Goal: Information Seeking & Learning: Check status

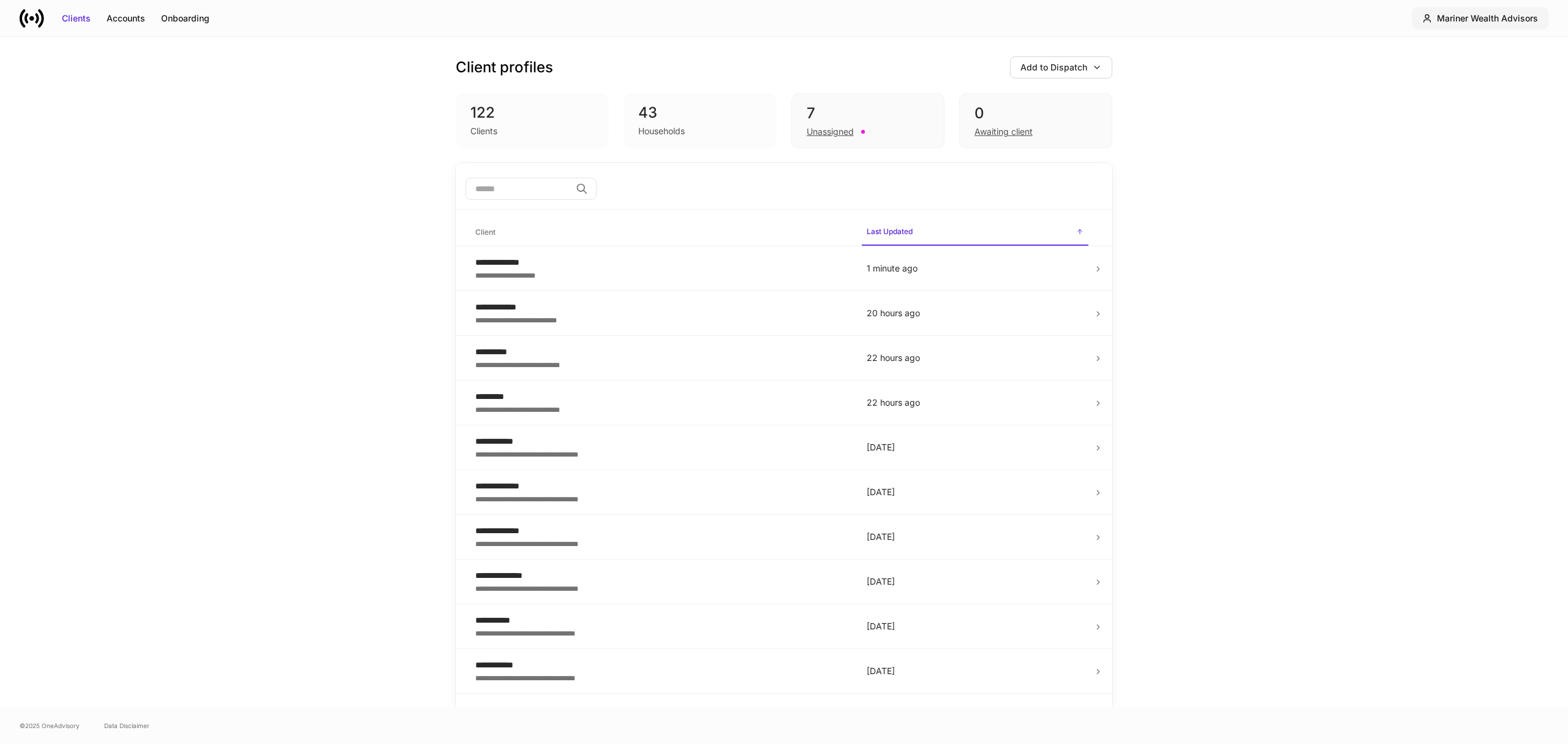
click at [1519, 18] on div "Mariner Wealth Advisors" at bounding box center [1488, 17] width 101 height 12
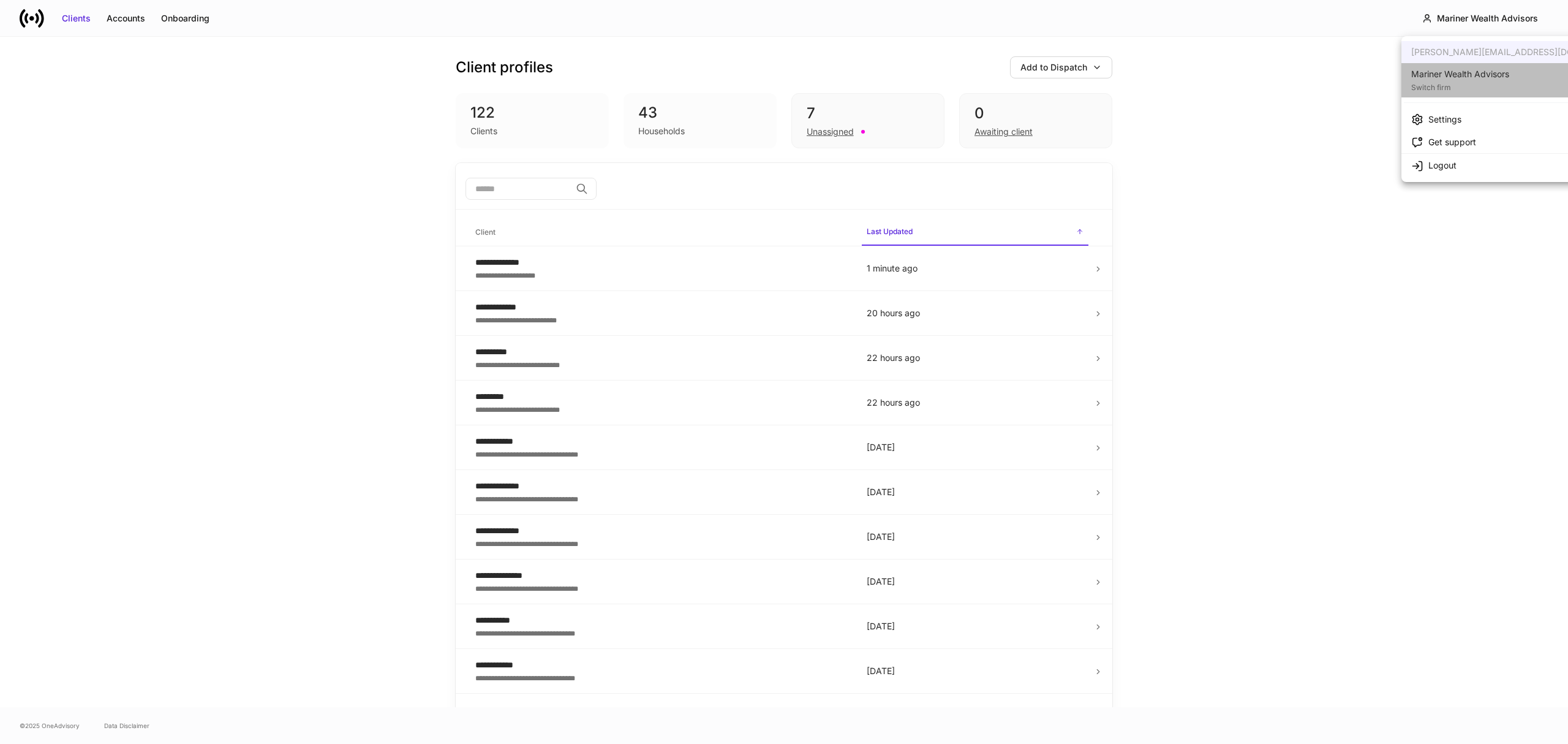
click at [1503, 76] on div "Mariner Wealth Advisors" at bounding box center [1460, 73] width 98 height 12
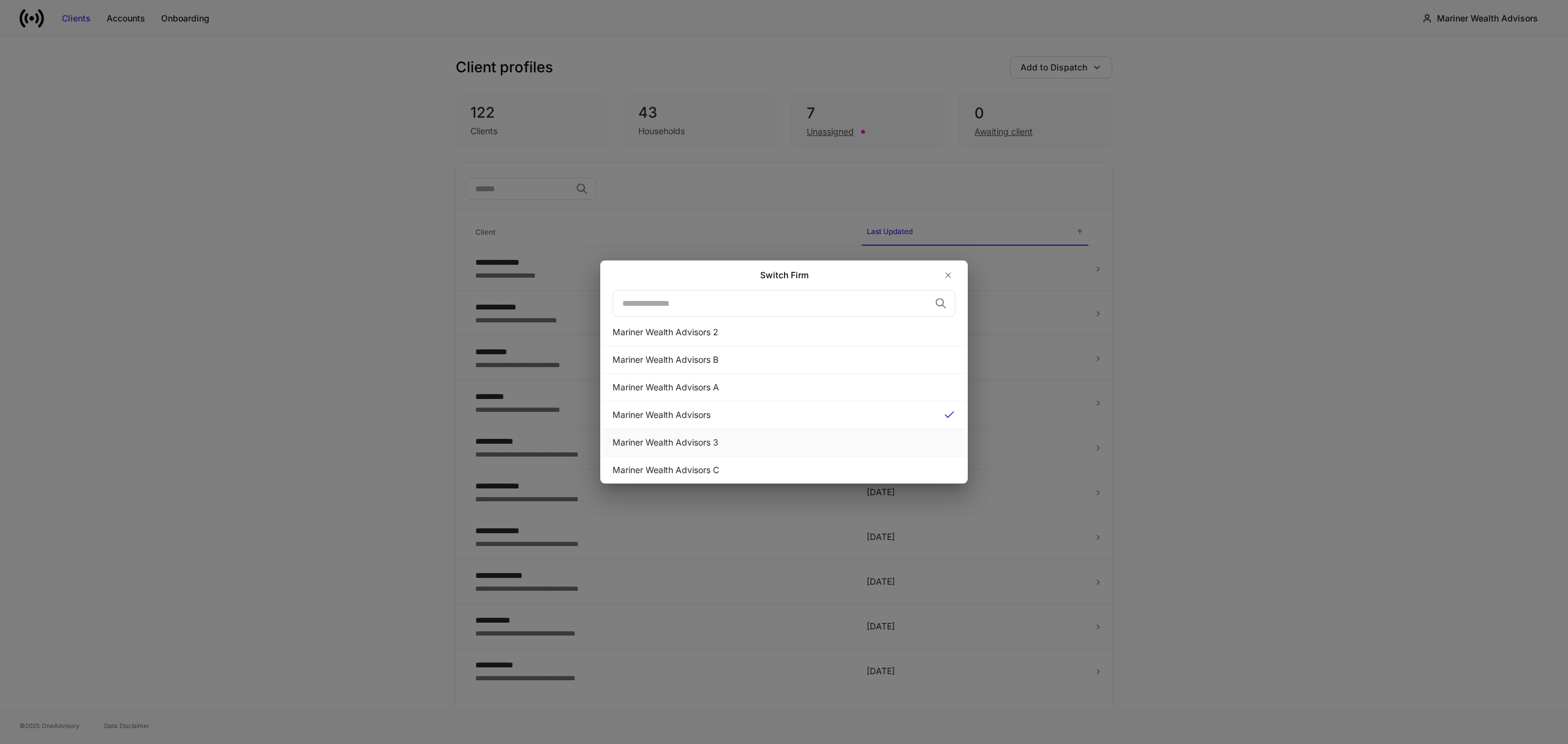
click at [746, 442] on div "Mariner Wealth Advisors 3" at bounding box center [784, 441] width 343 height 12
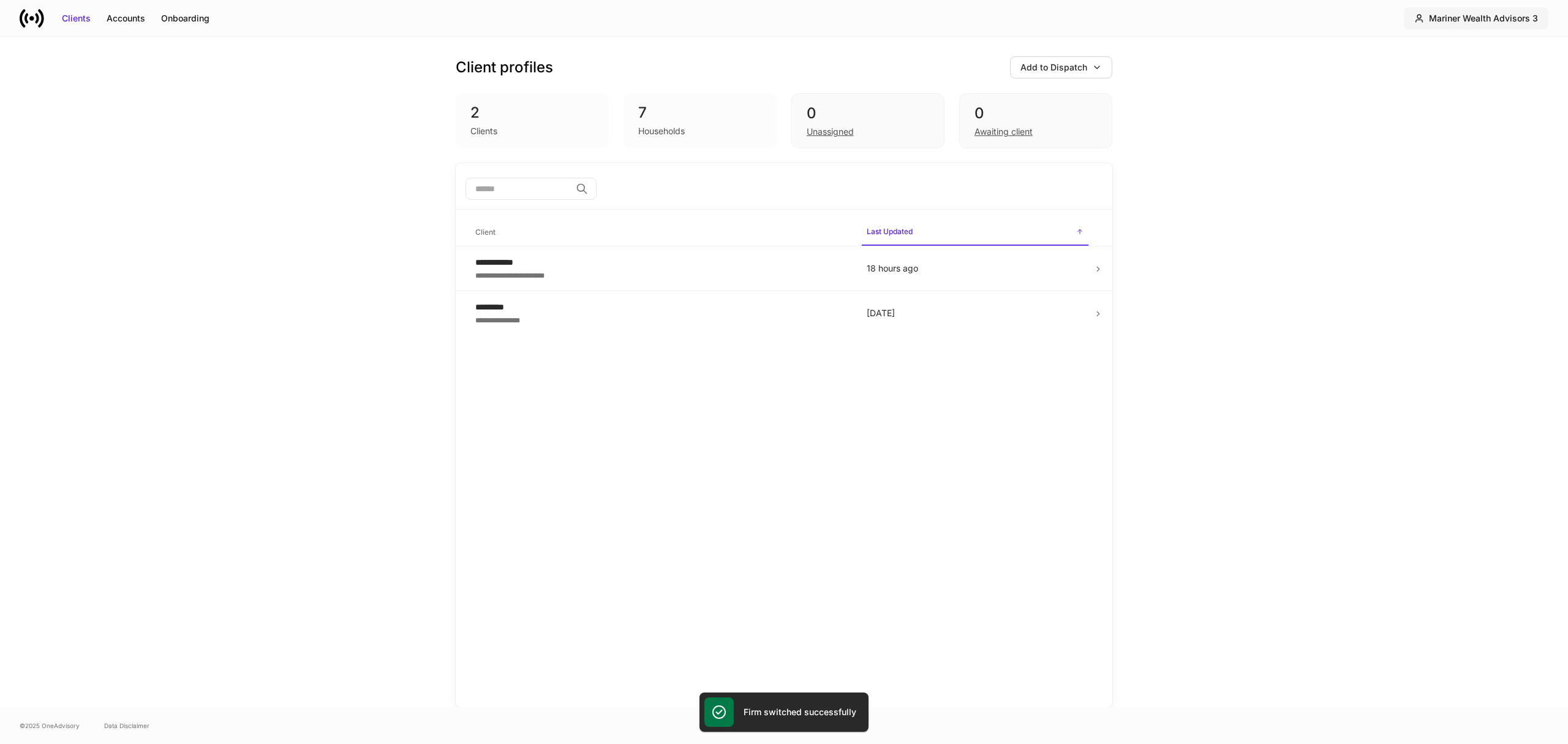
click at [1525, 17] on div "Mariner Wealth Advisors 3" at bounding box center [1484, 17] width 109 height 12
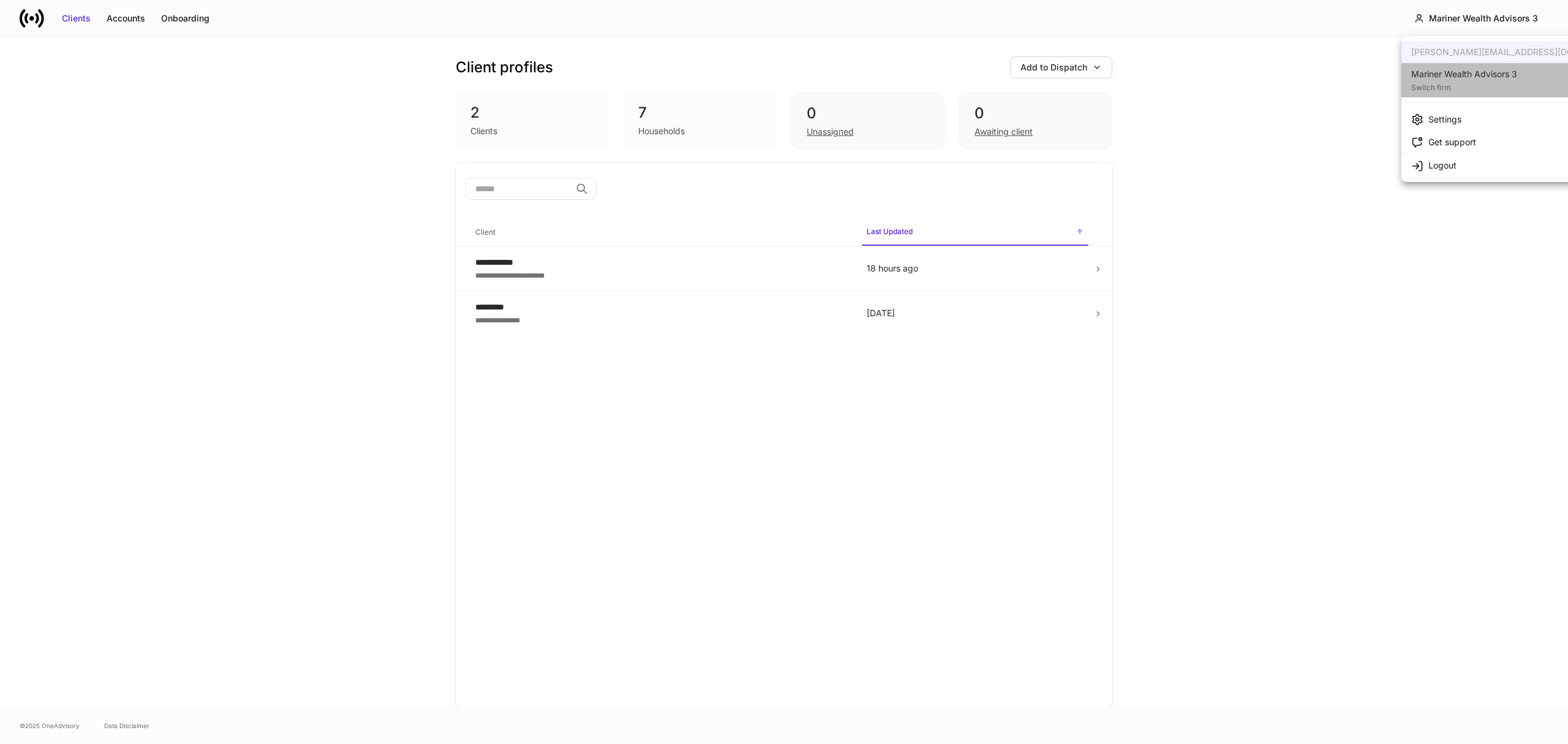
click at [1487, 67] on li "Mariner Wealth Advisors 3 Switch firm" at bounding box center [1520, 80] width 238 height 34
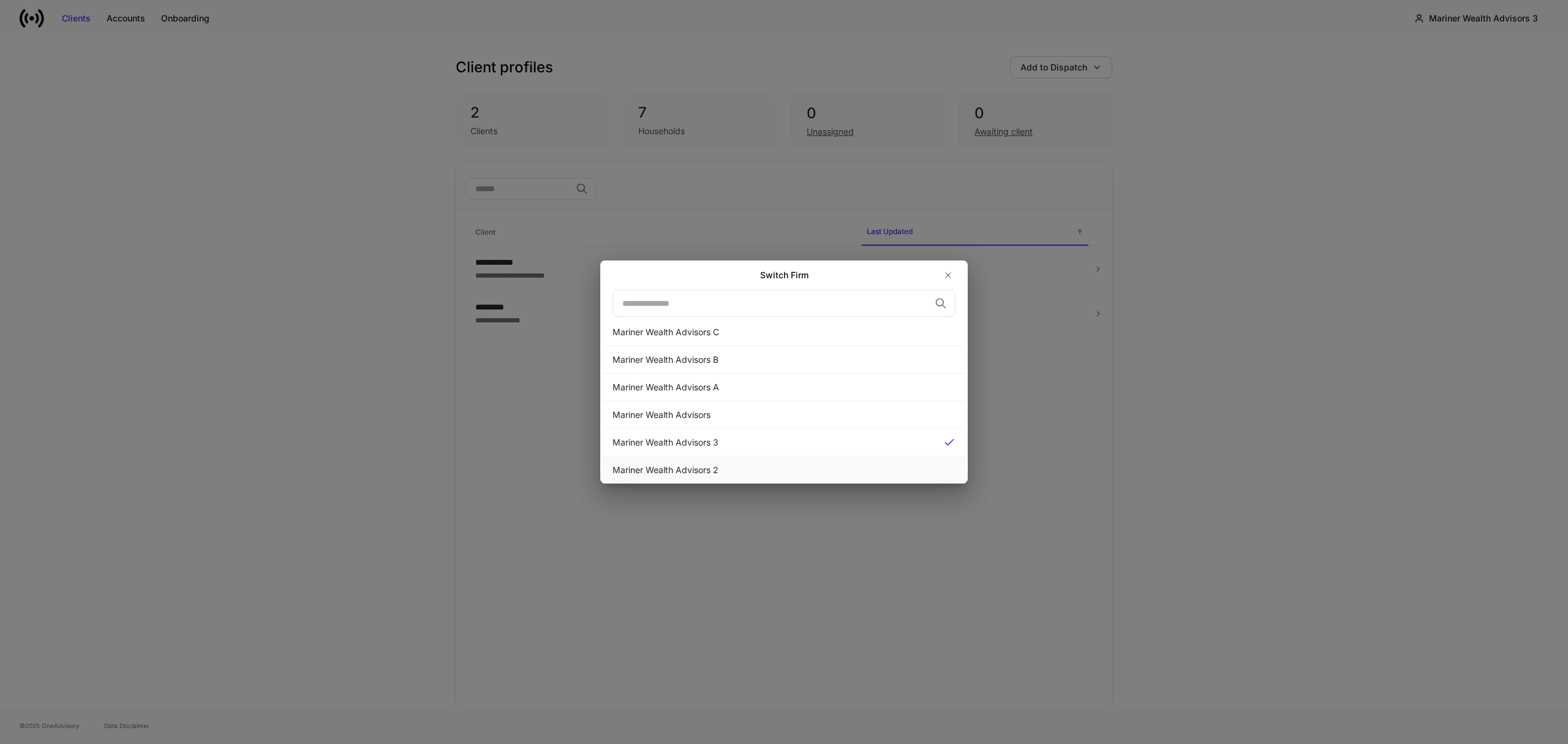
click at [714, 469] on div "Mariner Wealth Advisors 2" at bounding box center [784, 469] width 343 height 12
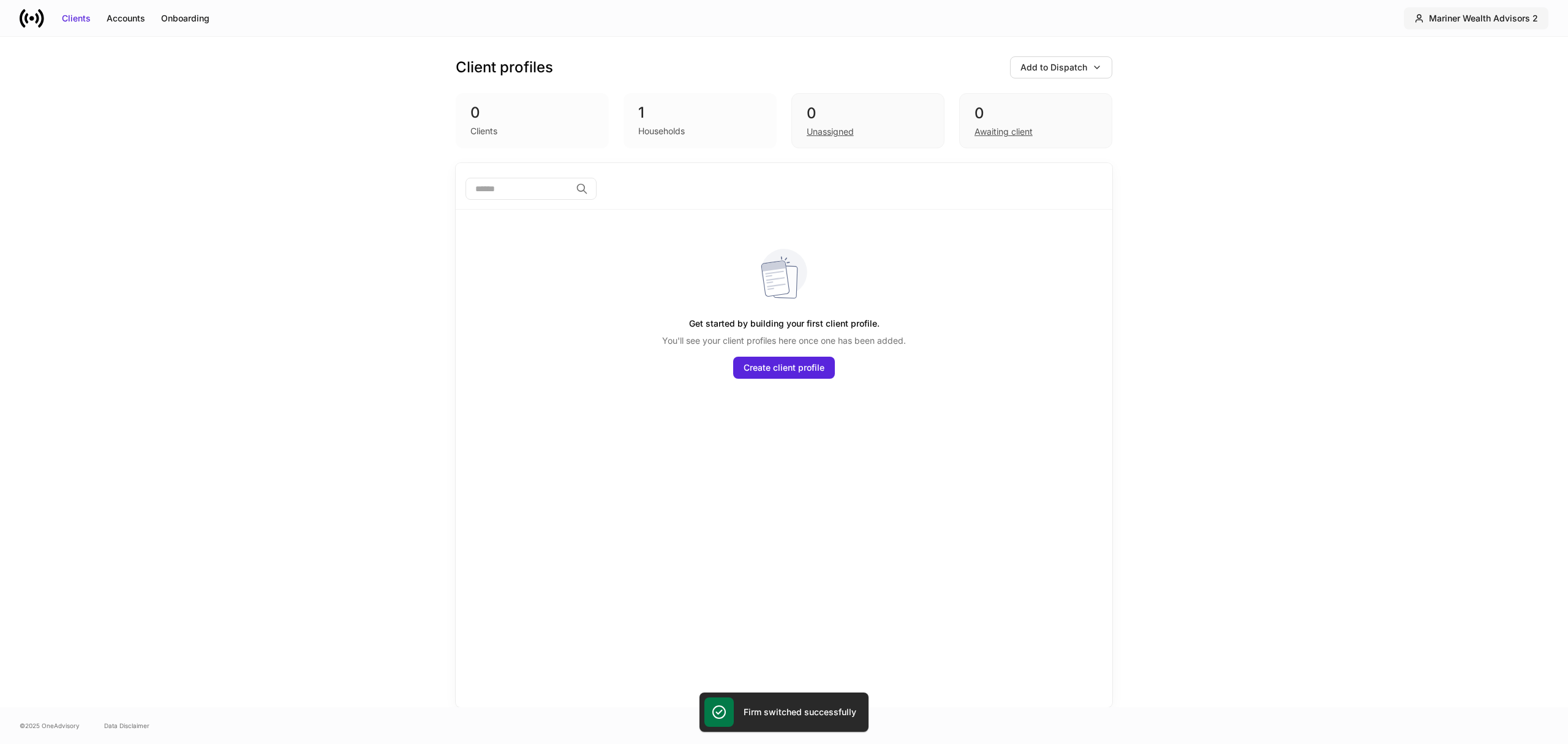
click at [1503, 17] on div "Mariner Wealth Advisors 2" at bounding box center [1484, 17] width 109 height 12
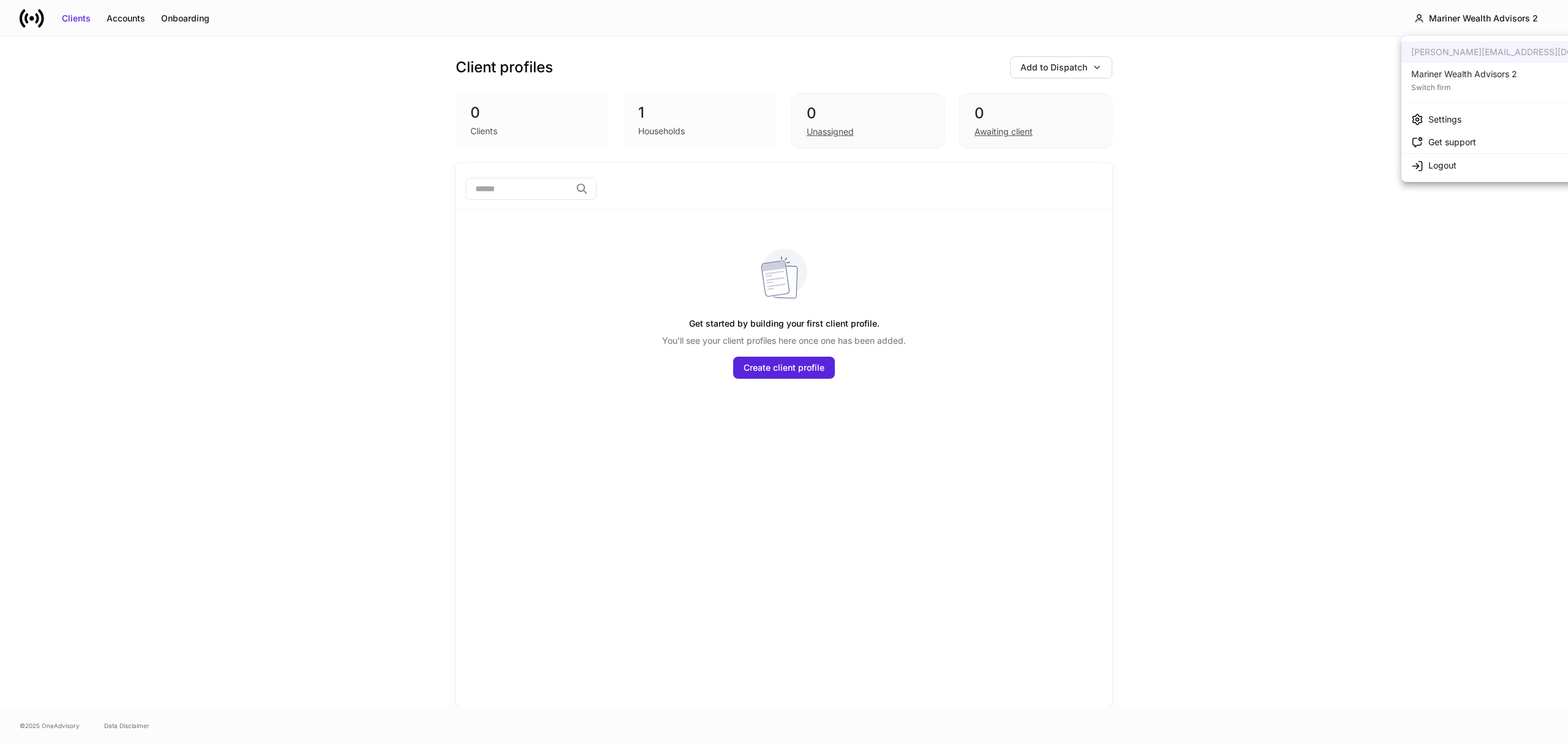
click at [1500, 81] on div "Switch firm" at bounding box center [1464, 85] width 106 height 12
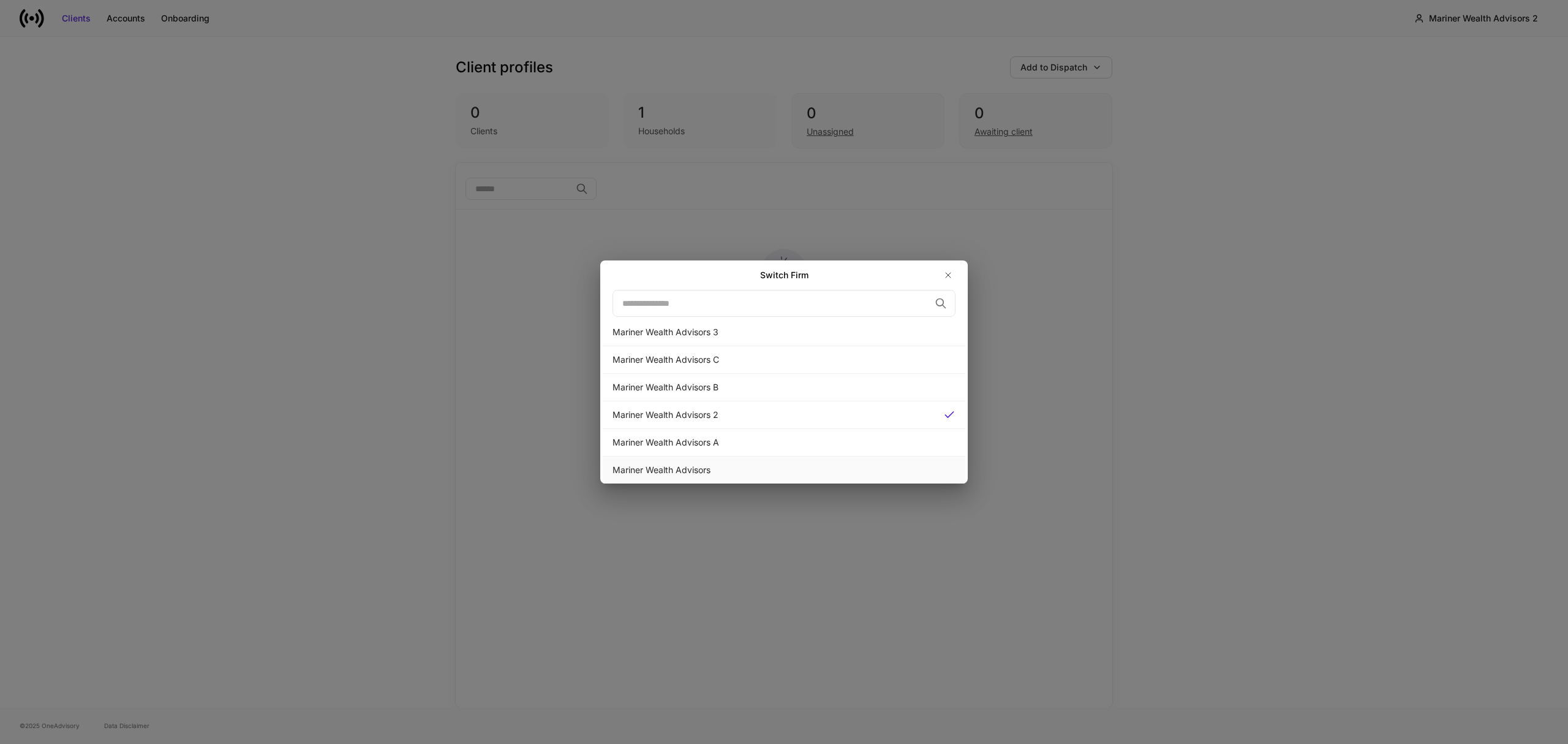
click at [693, 471] on div "Mariner Wealth Advisors" at bounding box center [784, 469] width 343 height 12
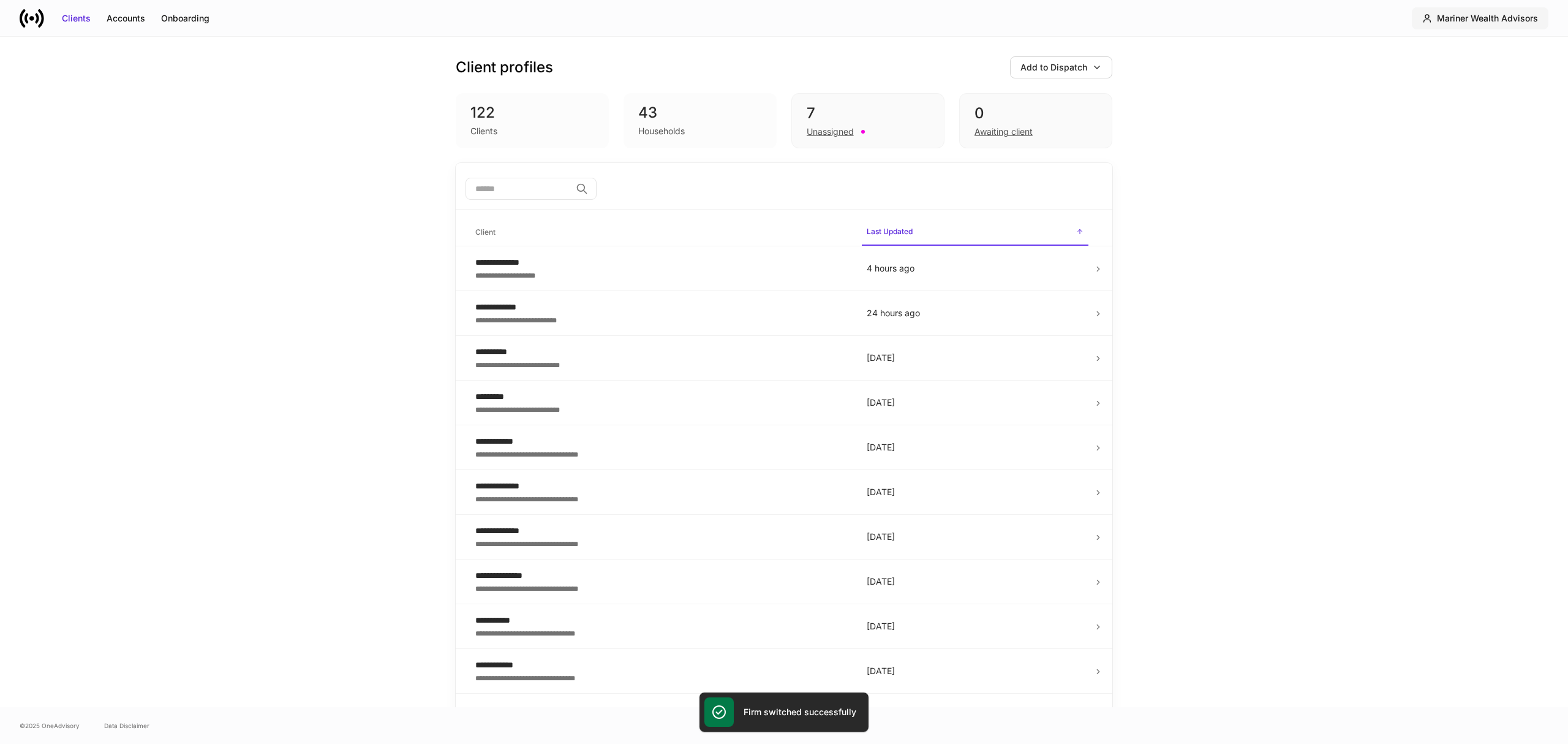
click at [1424, 16] on icon "button" at bounding box center [1427, 18] width 10 height 10
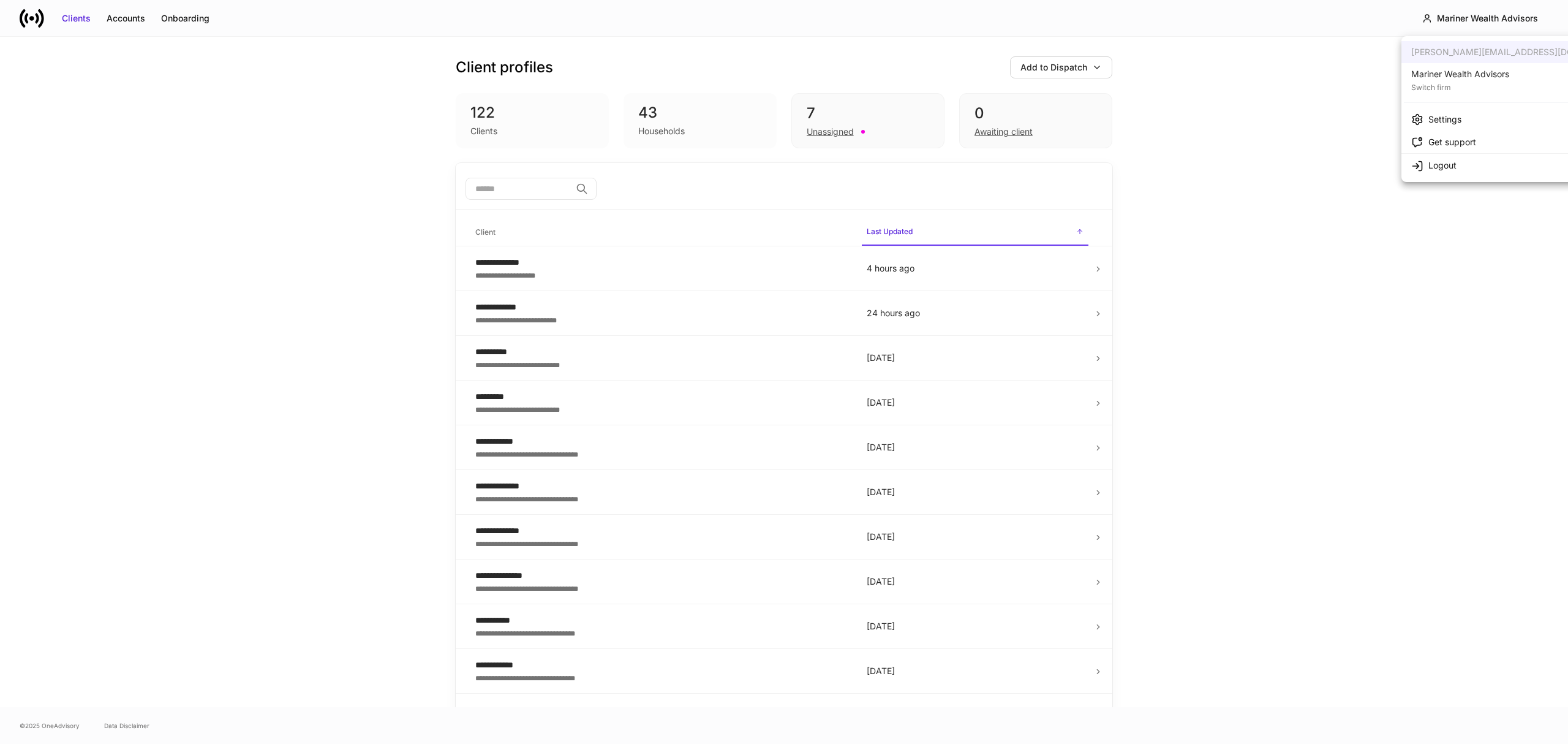
click at [195, 17] on div at bounding box center [784, 372] width 1568 height 744
click at [191, 17] on div "Onboarding" at bounding box center [185, 17] width 49 height 12
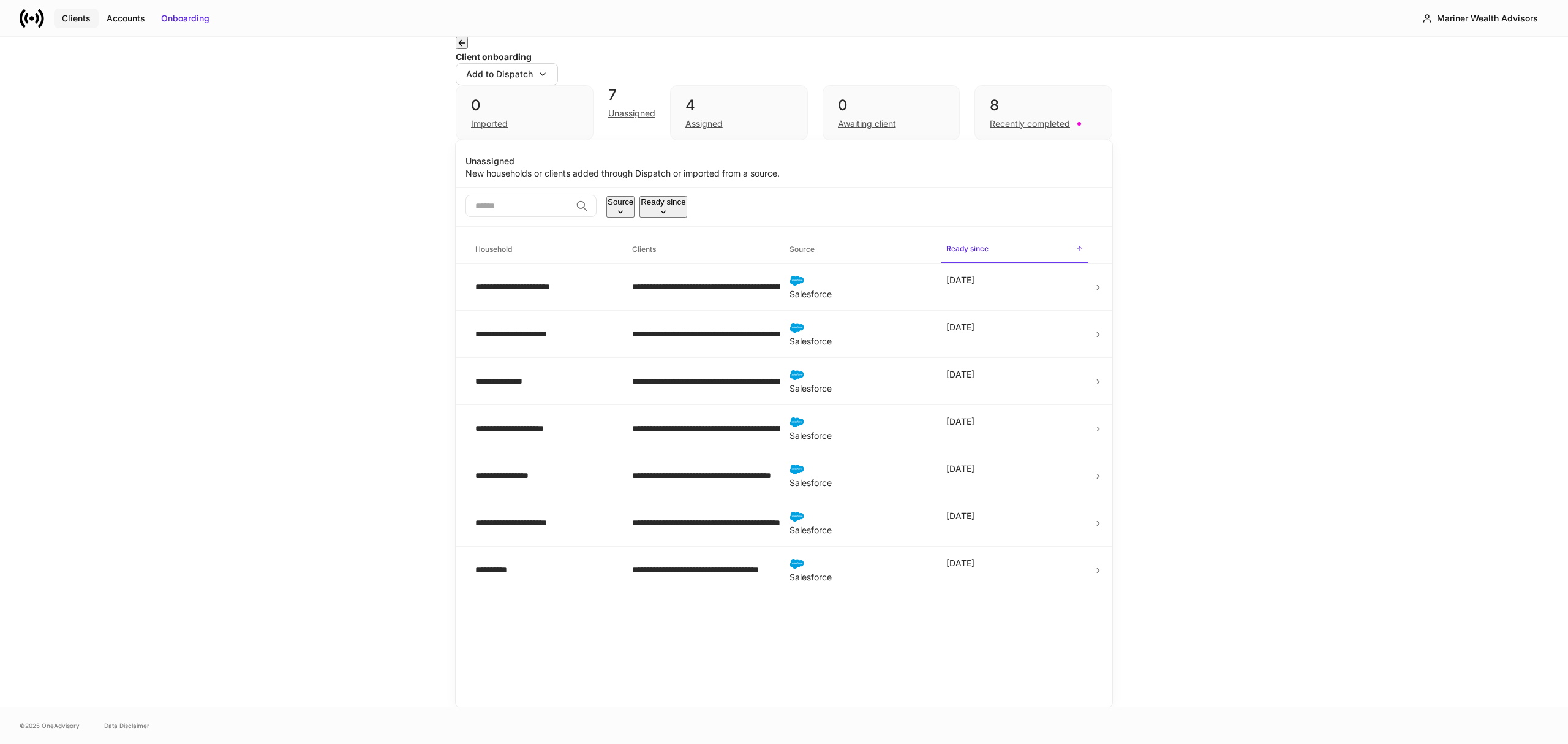
click at [78, 21] on div "Clients" at bounding box center [75, 17] width 28 height 12
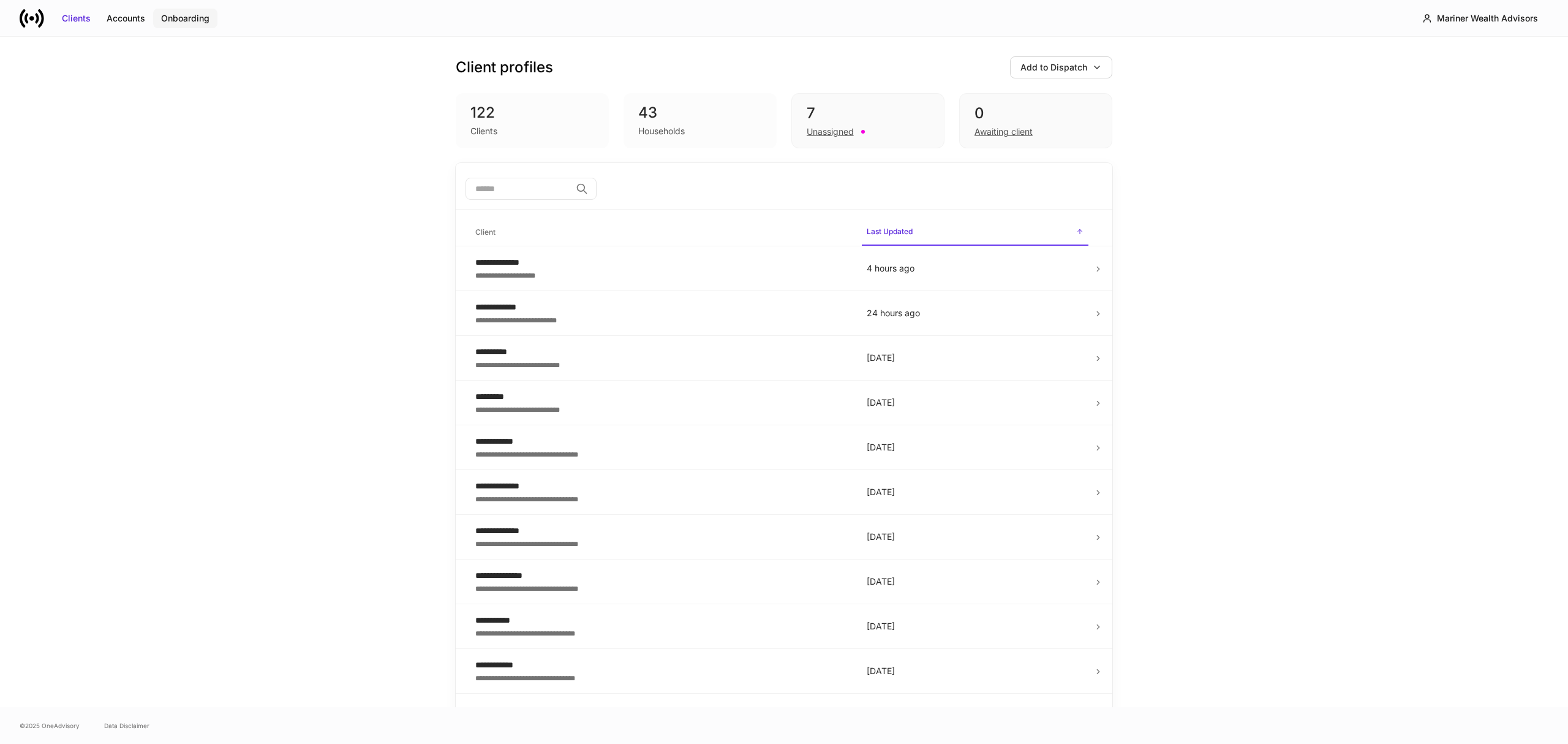
click at [186, 12] on div "Onboarding" at bounding box center [185, 17] width 49 height 12
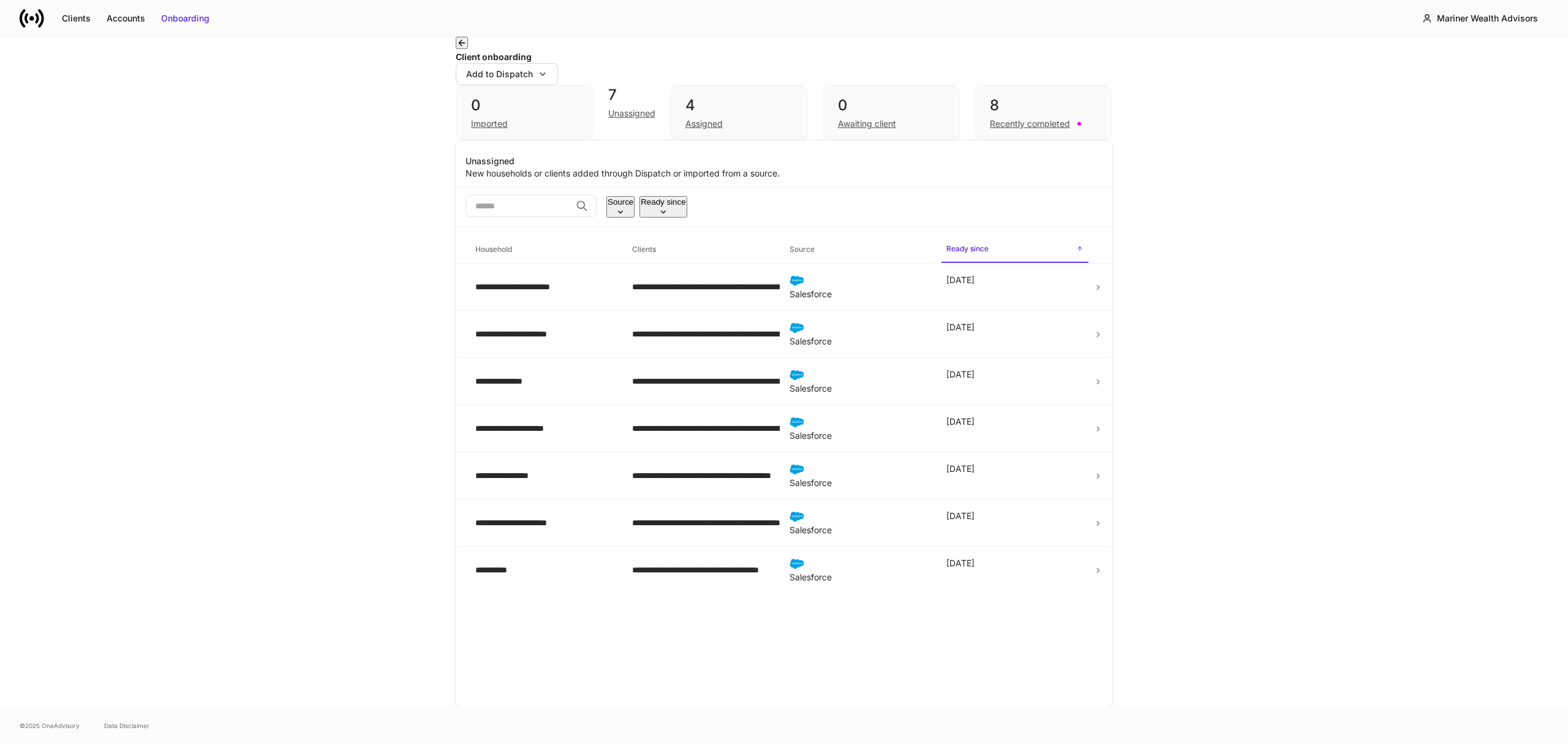
drag, startPoint x: 79, startPoint y: 15, endPoint x: 251, endPoint y: 27, distance: 172.4
click at [79, 15] on div "Clients" at bounding box center [75, 17] width 28 height 12
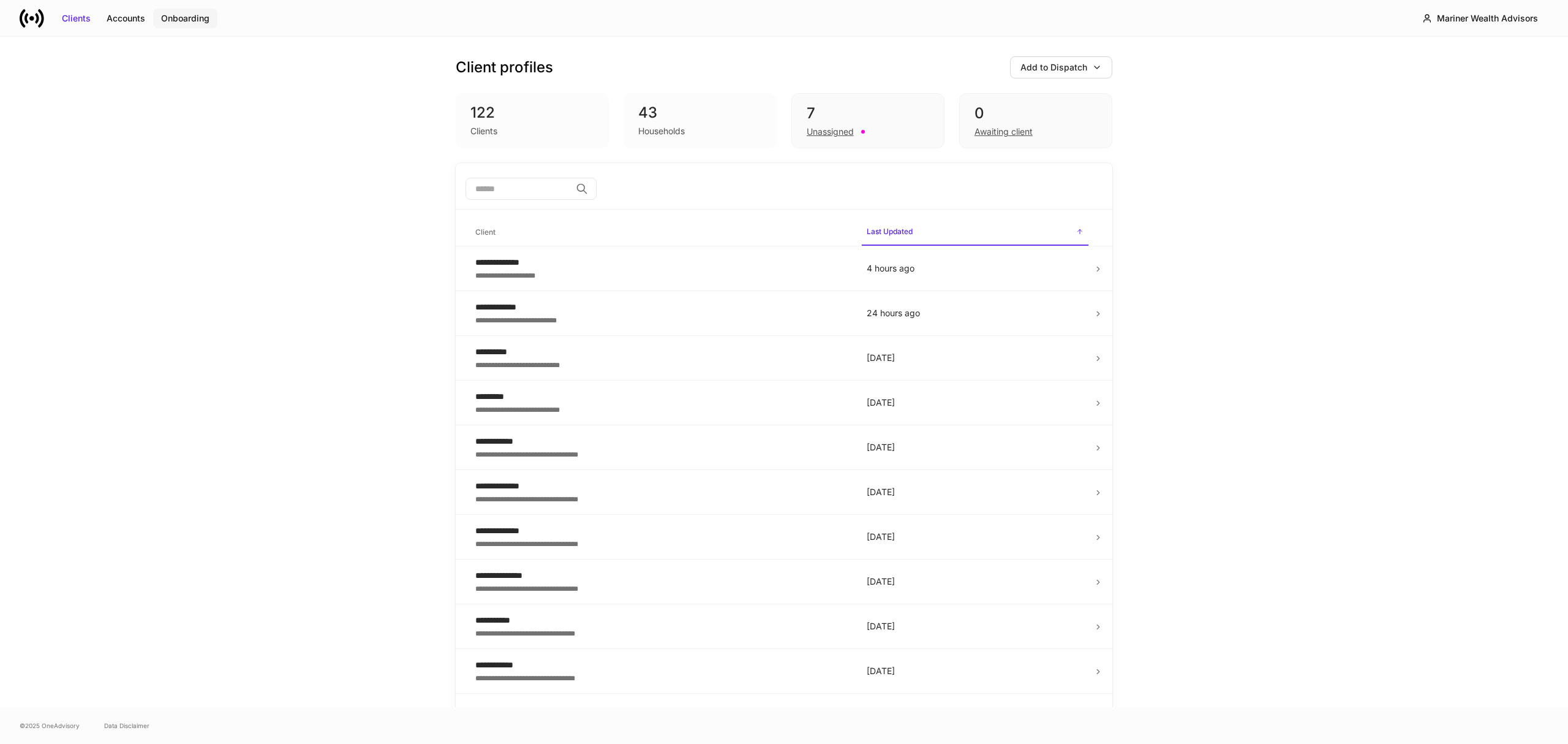
click at [190, 25] on button "Onboarding" at bounding box center [185, 17] width 64 height 19
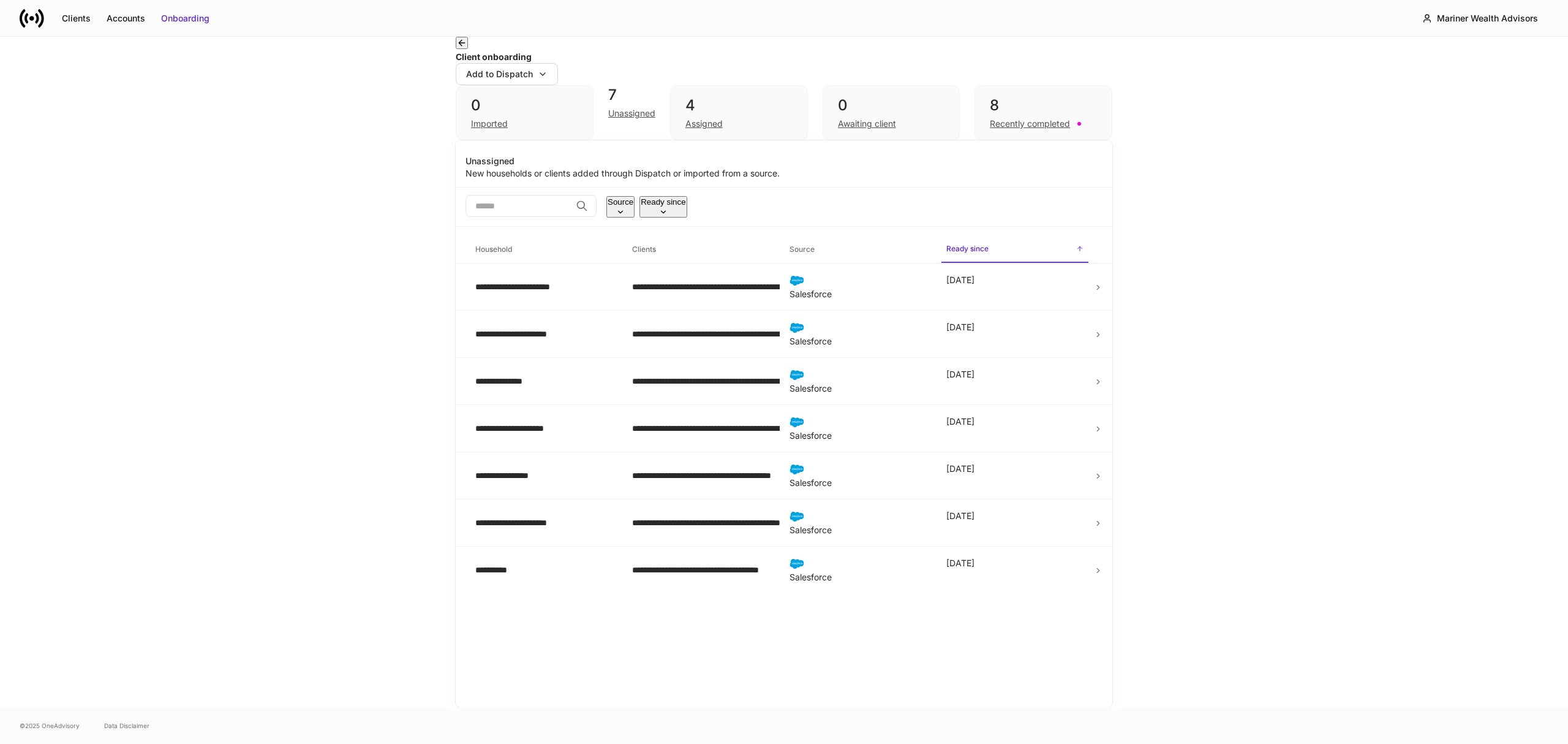
click at [250, 275] on div "**********" at bounding box center [784, 372] width 1568 height 671
click at [78, 17] on div "Clients" at bounding box center [75, 17] width 28 height 12
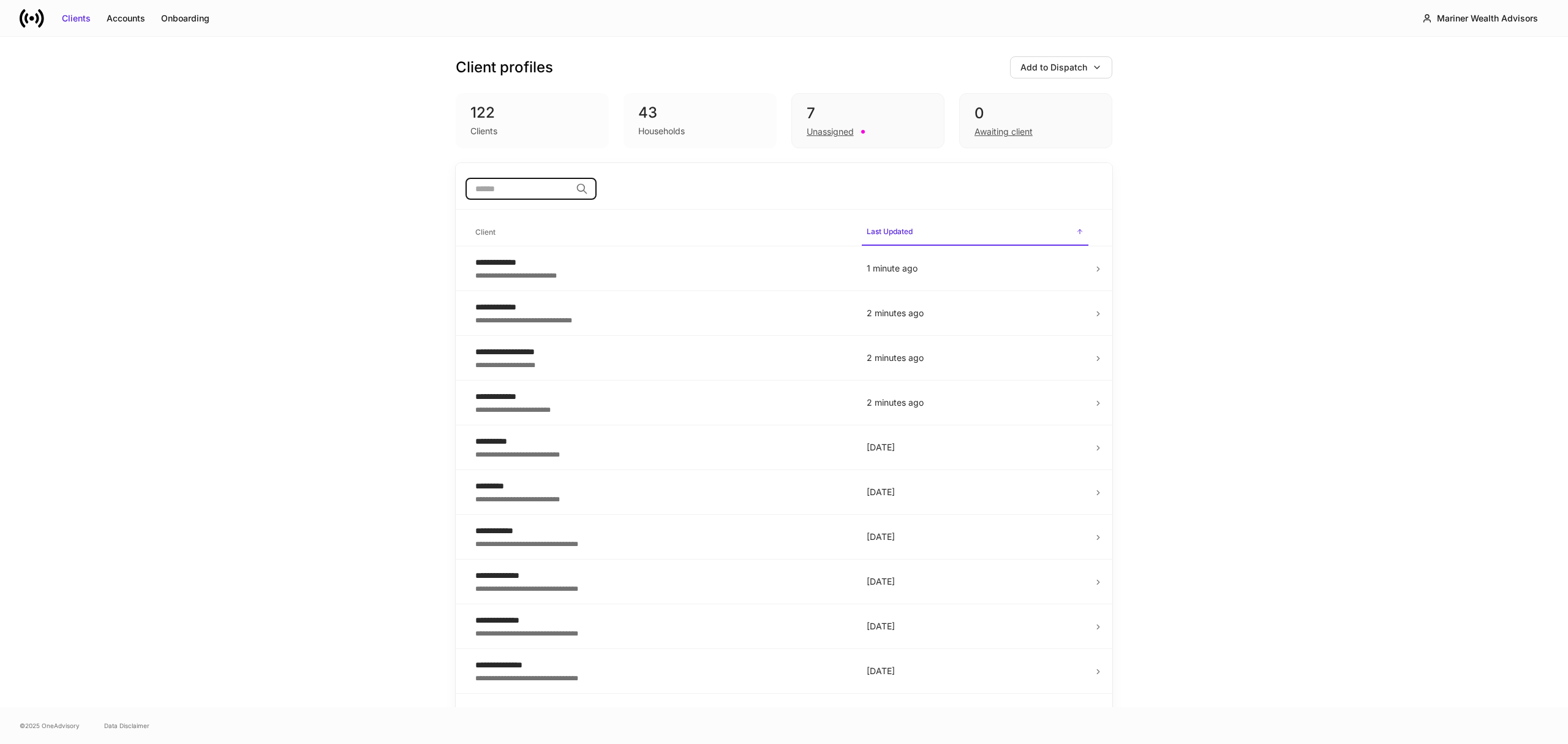
click at [514, 191] on input "search" at bounding box center [517, 189] width 106 height 22
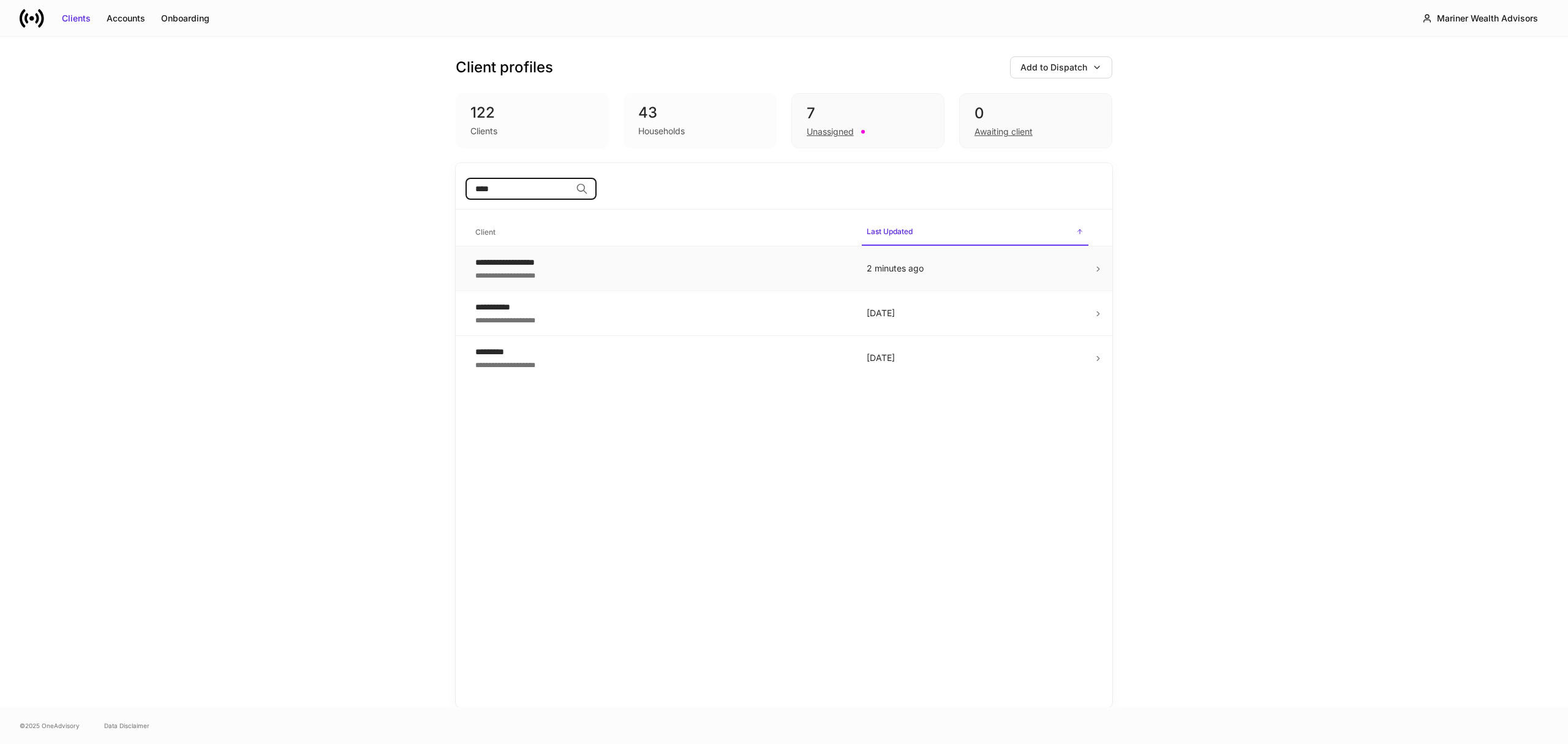
type input "****"
click at [534, 261] on div "**********" at bounding box center [661, 261] width 372 height 12
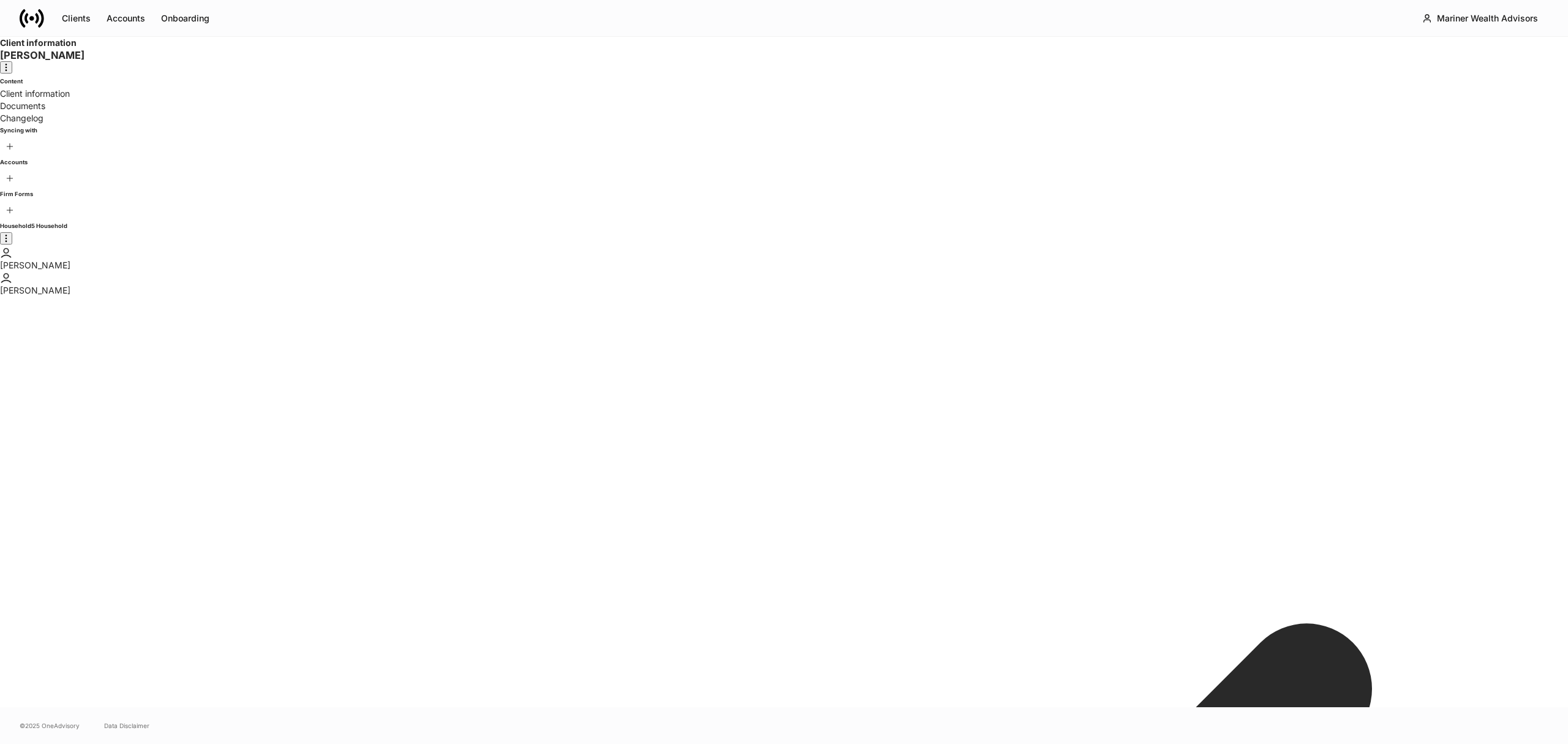
click at [52, 125] on p "Changelog" at bounding box center [784, 117] width 1568 height 12
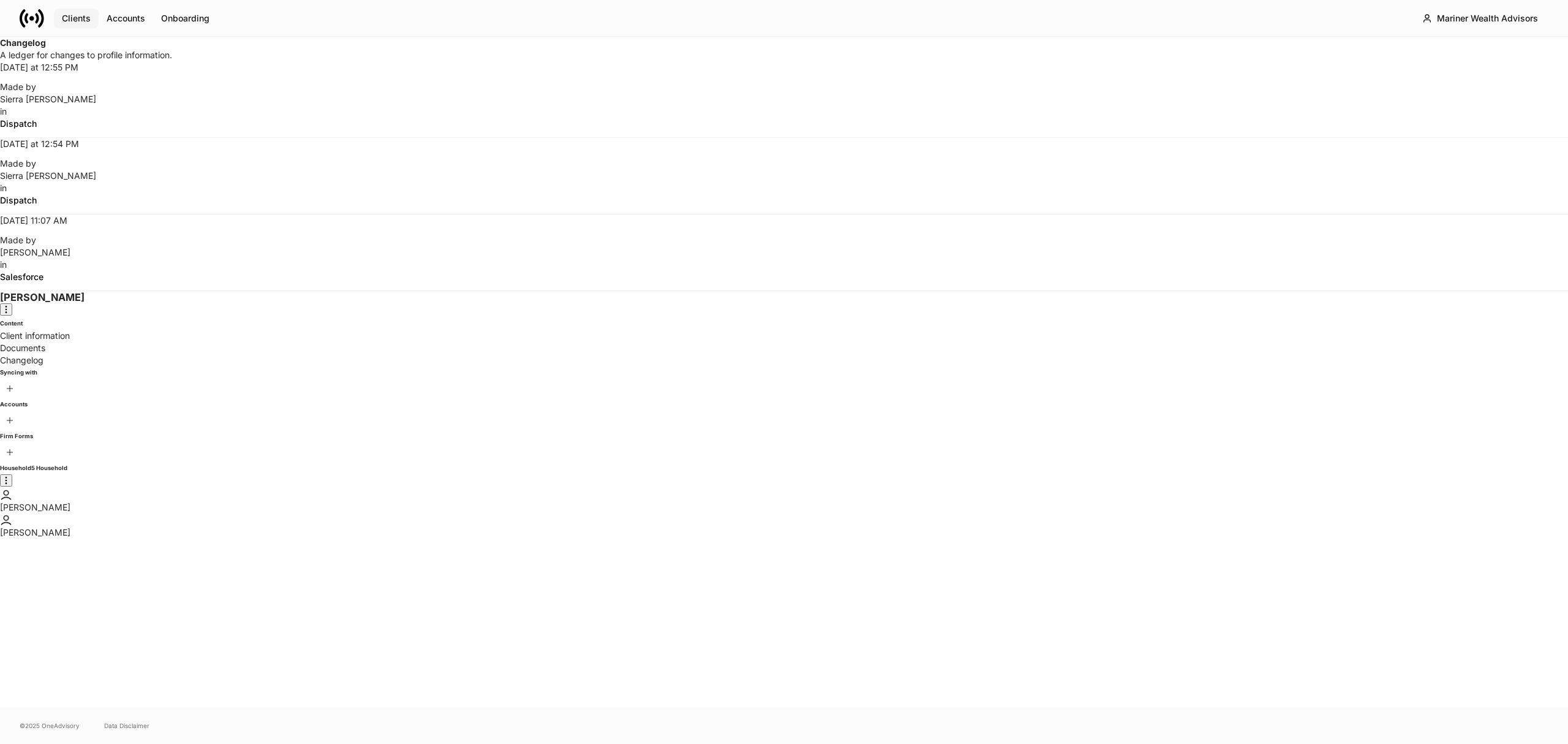
click at [73, 16] on div "Clients" at bounding box center [75, 17] width 28 height 12
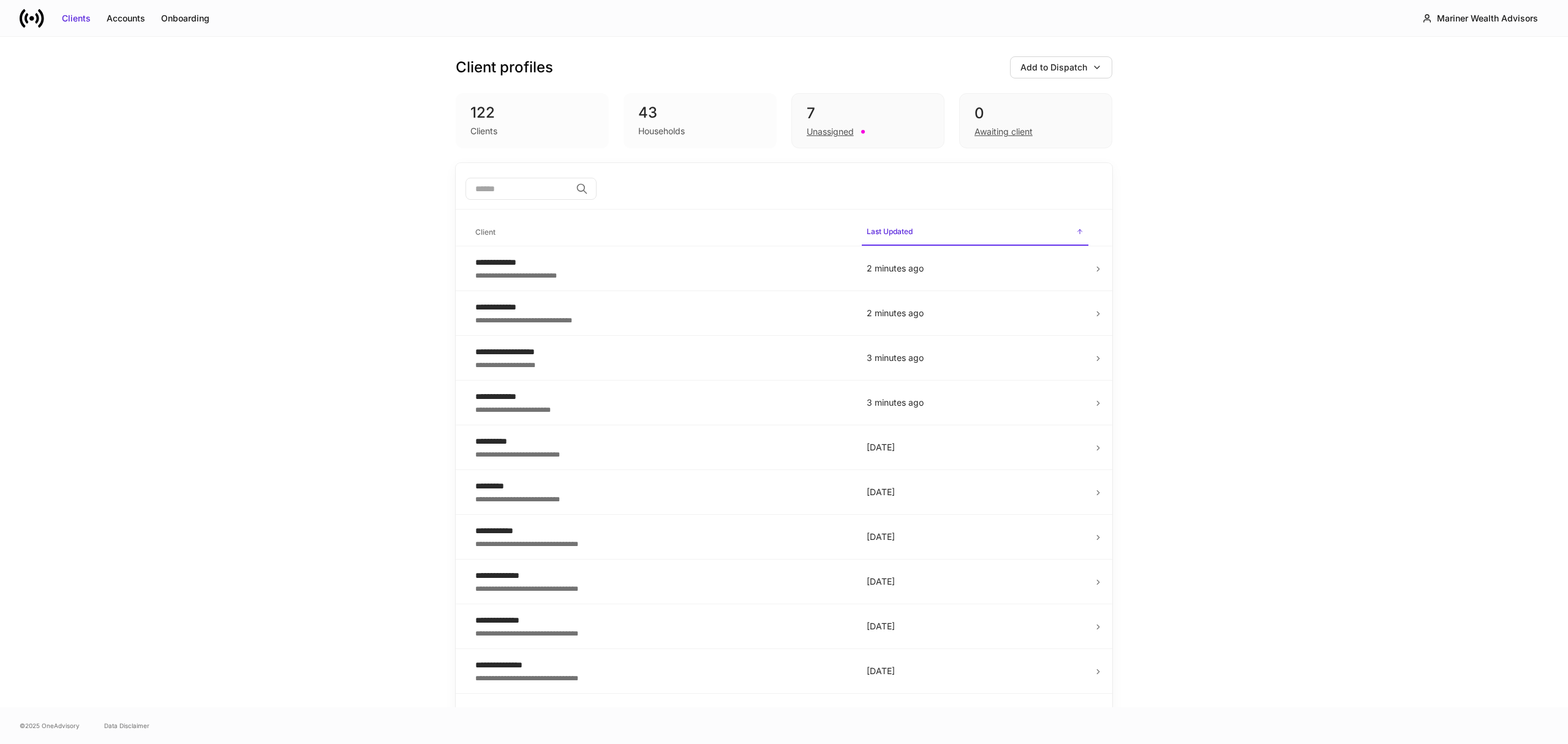
click at [525, 184] on input "search" at bounding box center [517, 189] width 106 height 22
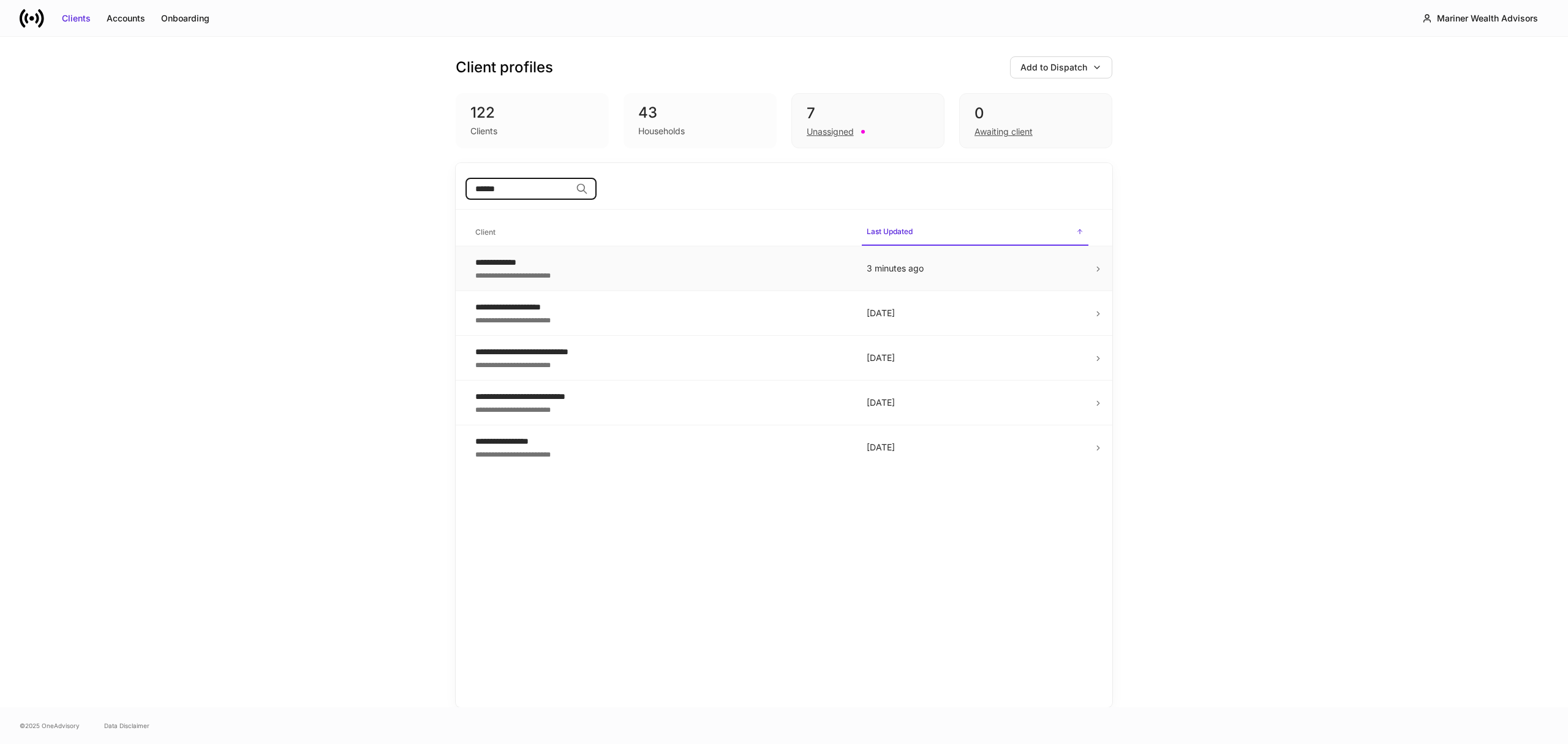
type input "******"
click at [517, 260] on div "**********" at bounding box center [661, 261] width 372 height 12
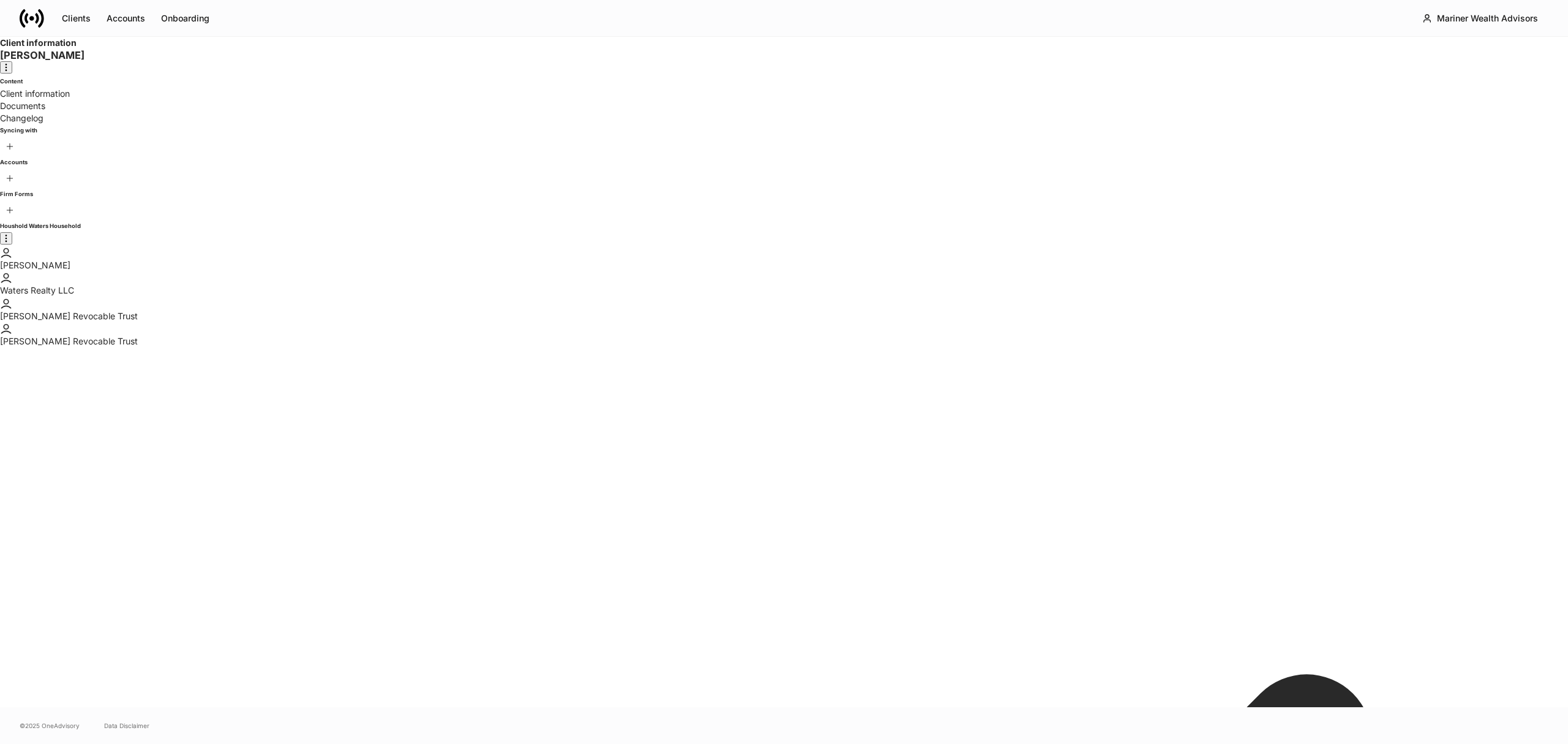
click at [45, 125] on p "Changelog" at bounding box center [784, 117] width 1568 height 12
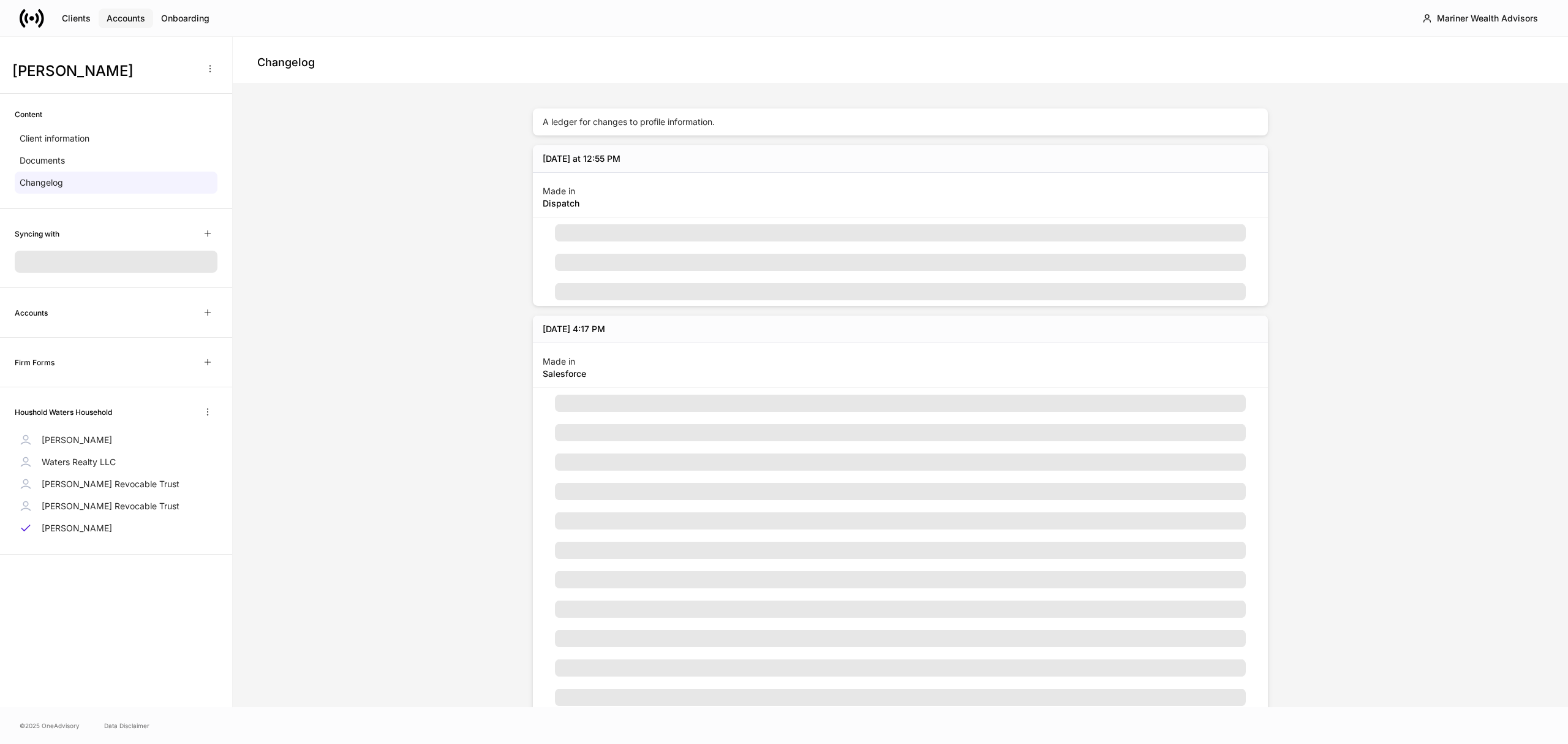
click at [118, 18] on div "Accounts" at bounding box center [126, 17] width 39 height 12
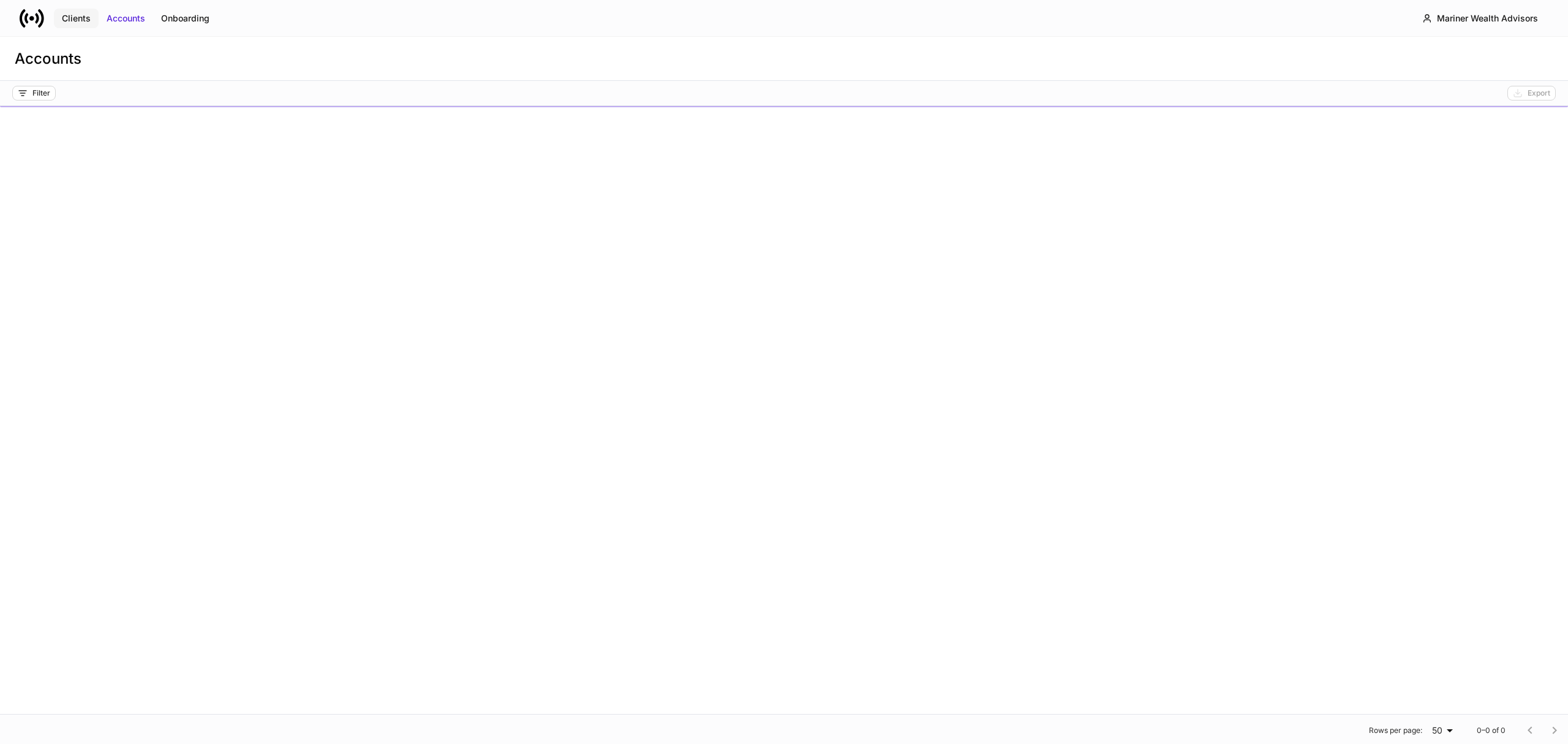
click at [76, 16] on div "Clients" at bounding box center [75, 17] width 28 height 12
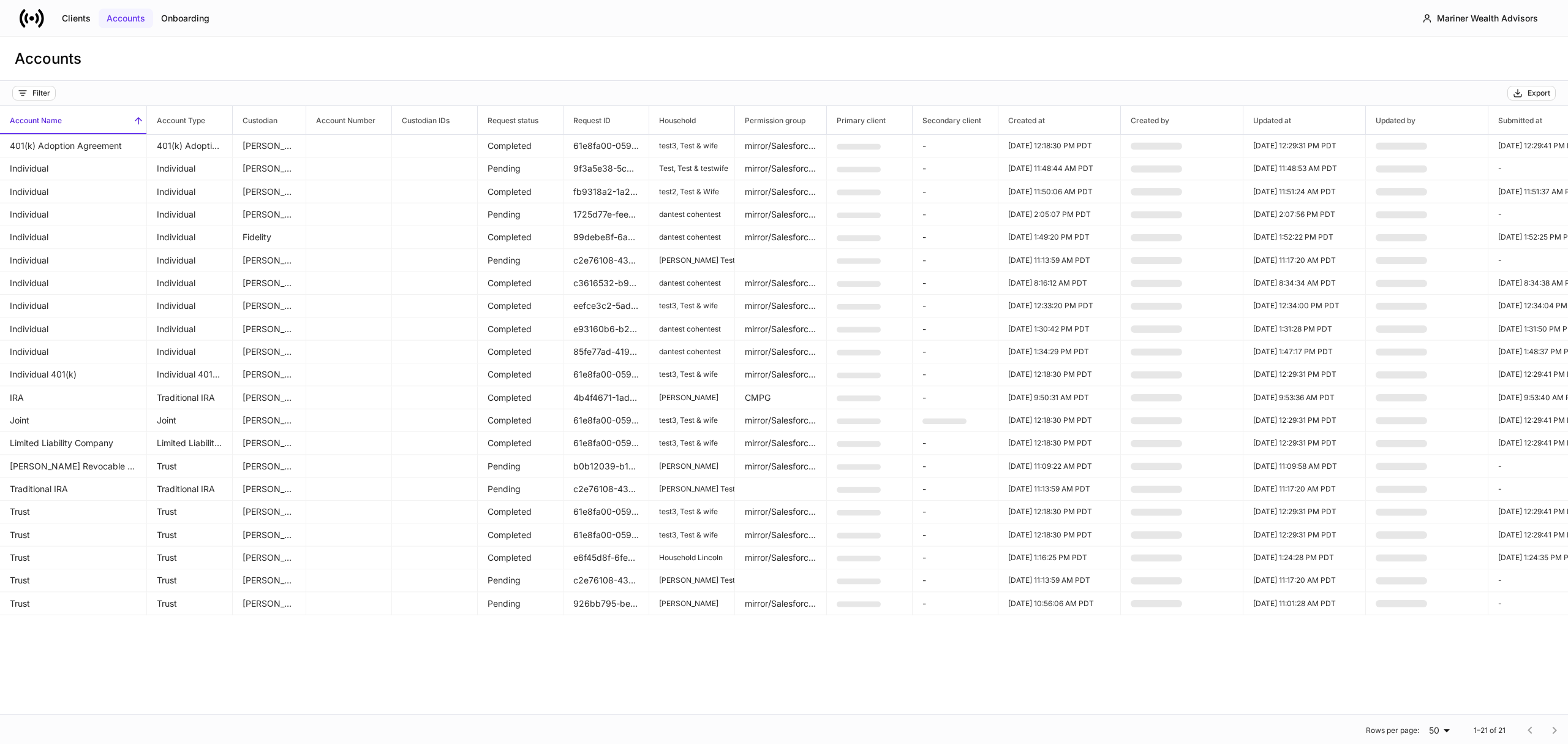
click at [73, 18] on div "Clients" at bounding box center [75, 17] width 28 height 12
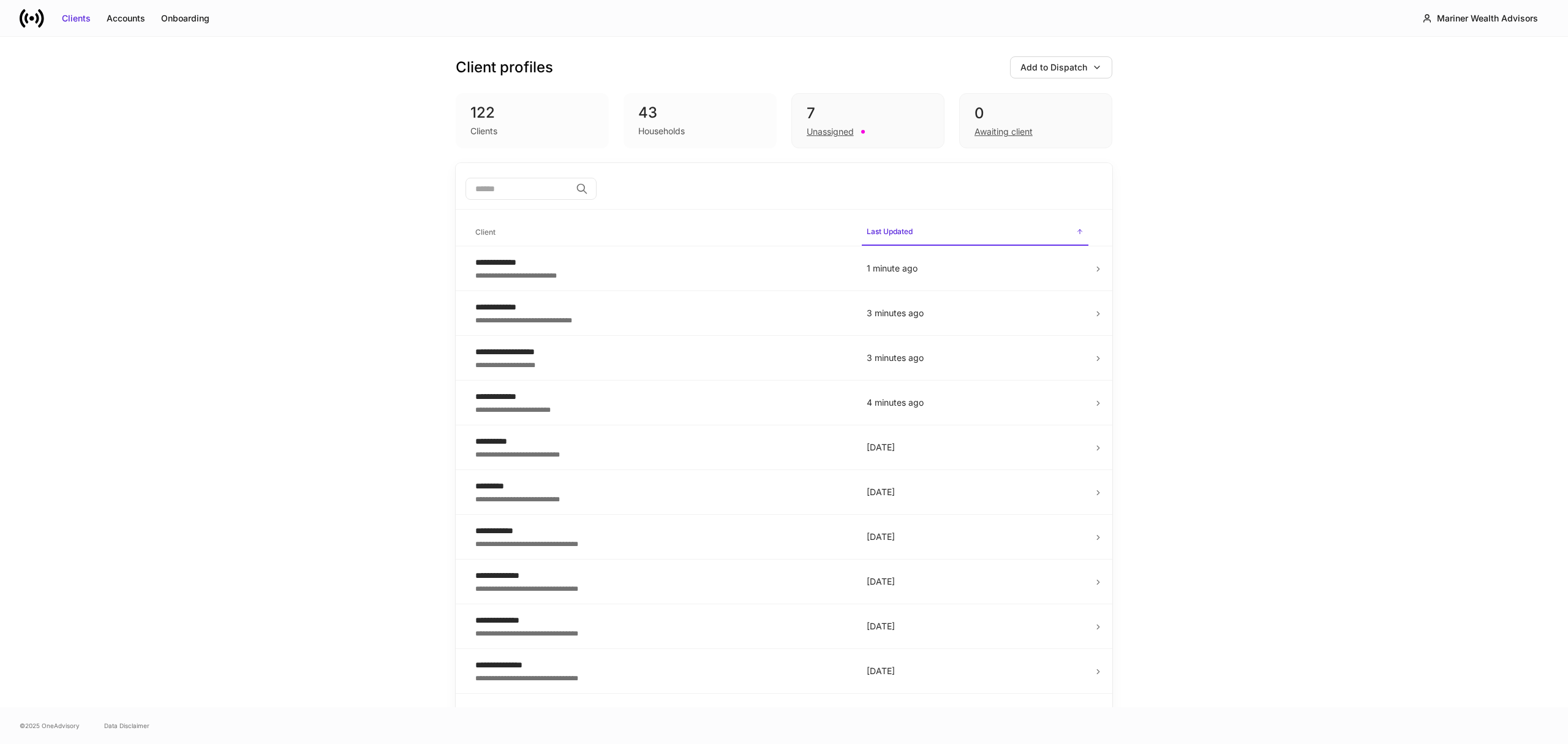
click at [535, 191] on input "search" at bounding box center [517, 189] width 106 height 22
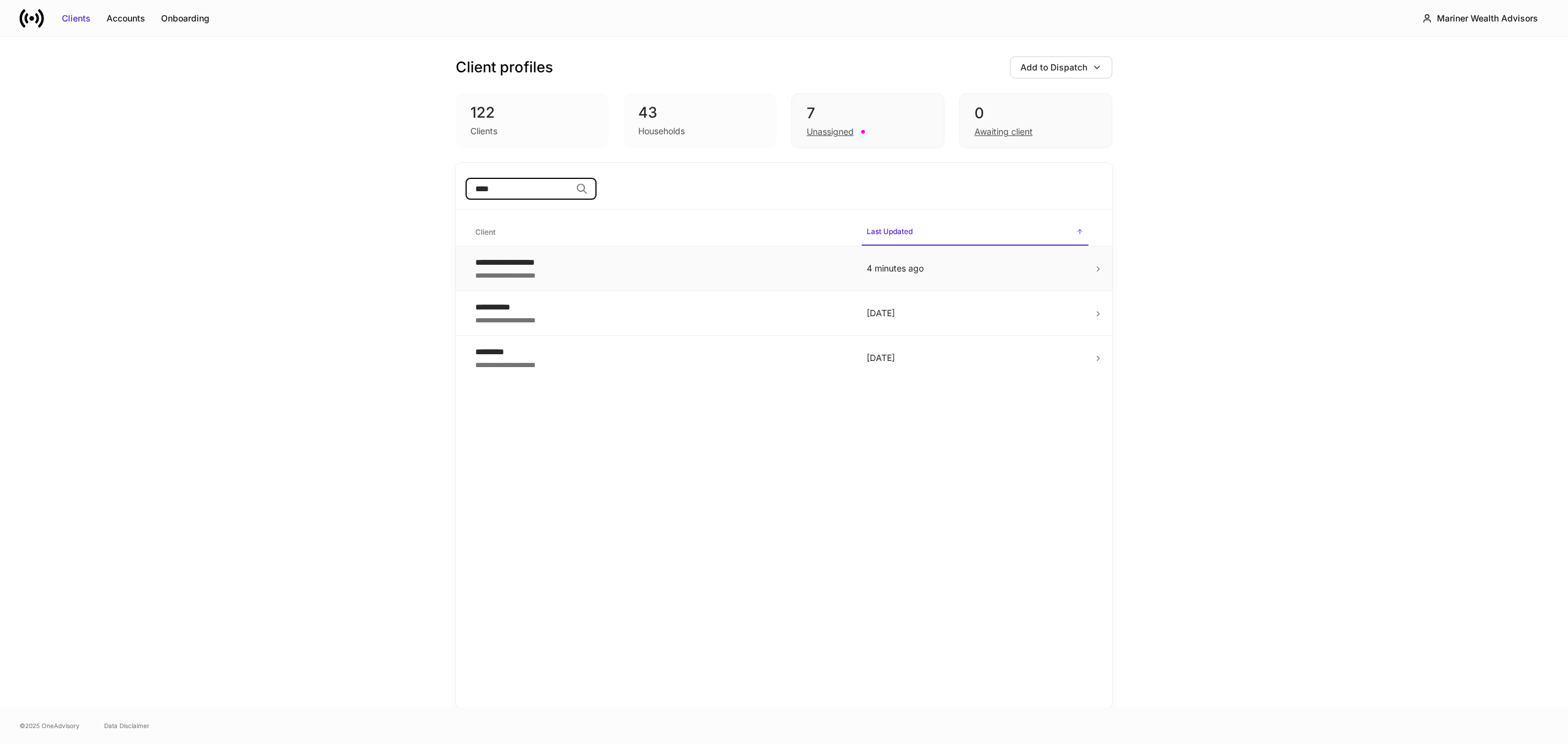
type input "****"
click at [517, 268] on div "**********" at bounding box center [661, 261] width 372 height 12
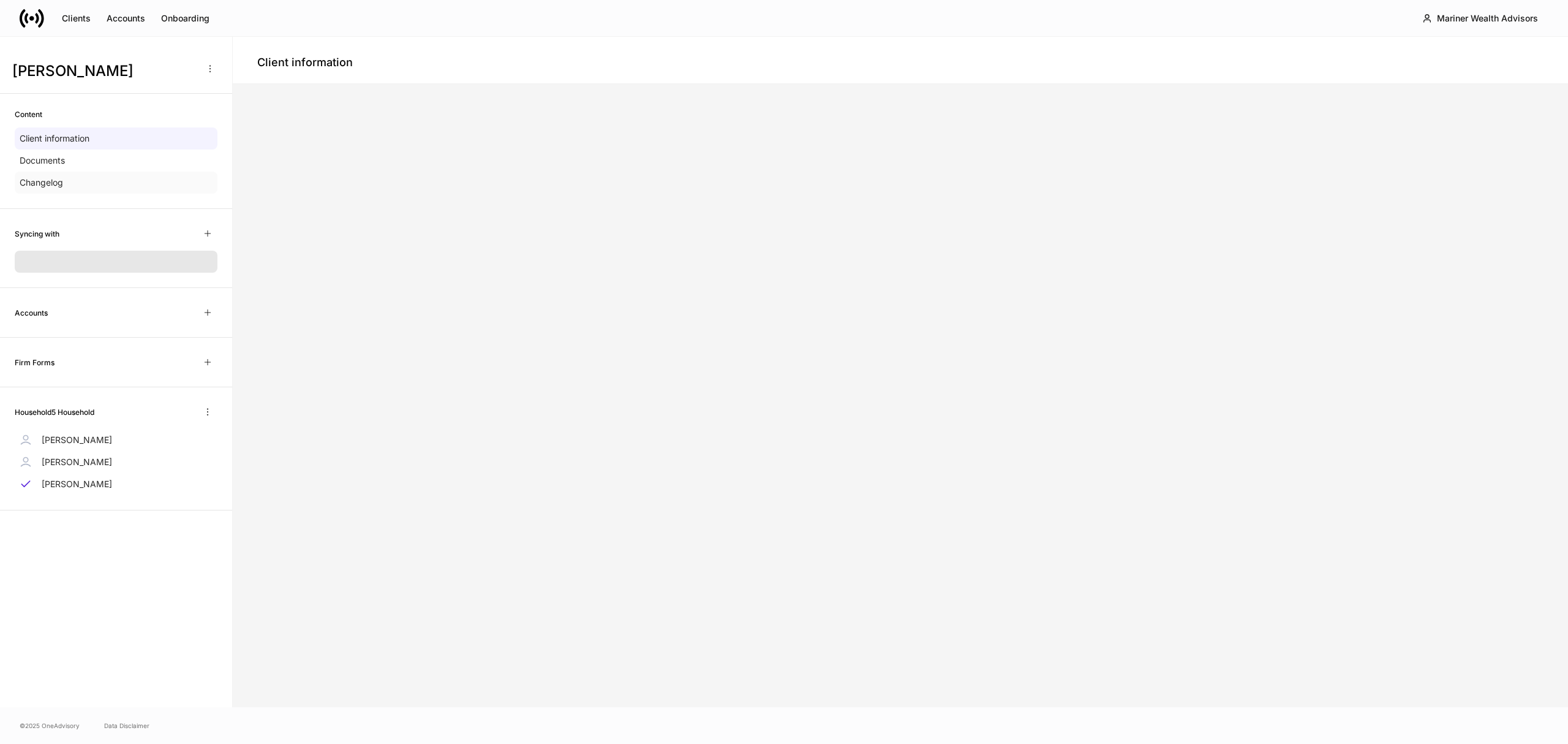
click at [45, 180] on p "Changelog" at bounding box center [40, 182] width 43 height 12
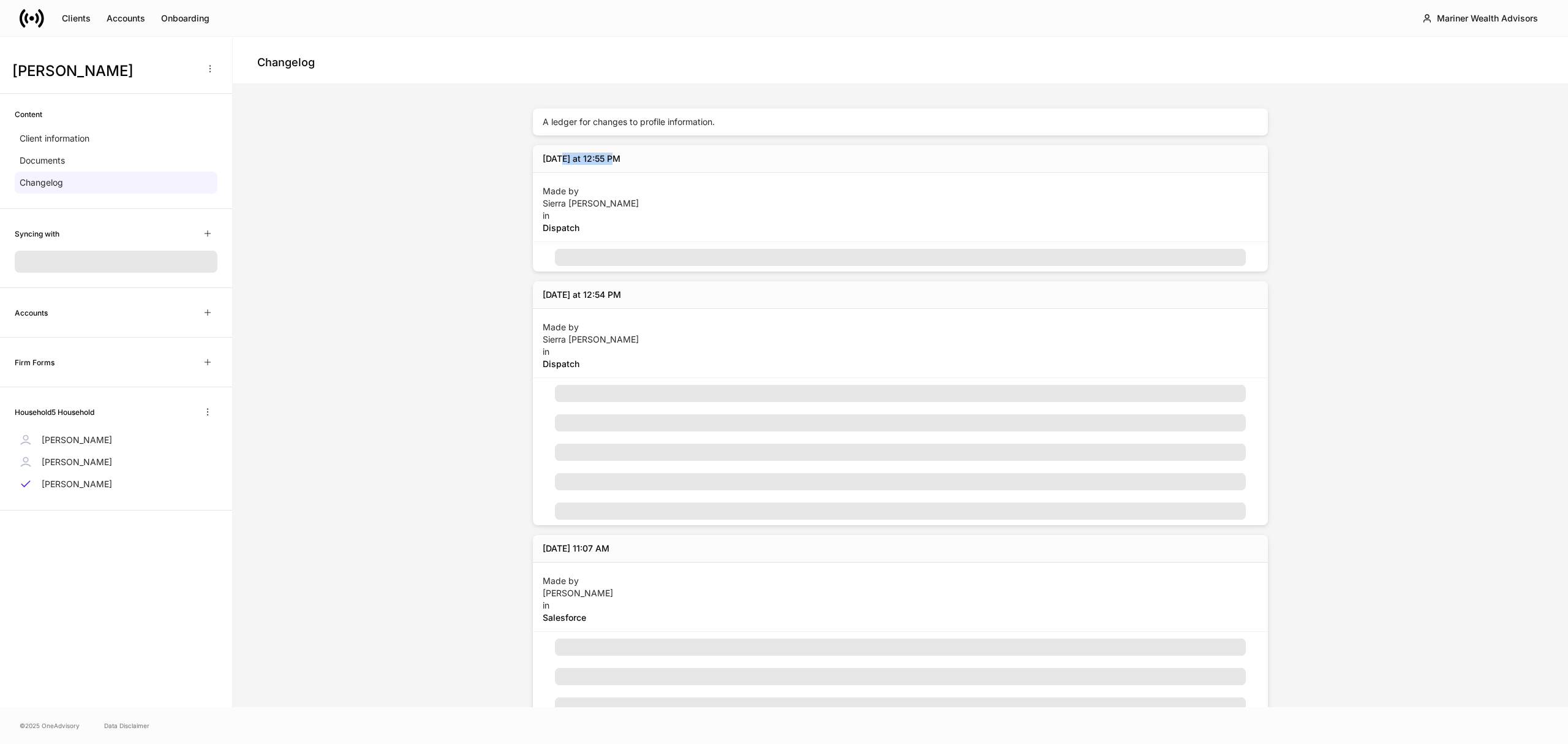
drag, startPoint x: 557, startPoint y: 154, endPoint x: 669, endPoint y: 160, distance: 112.2
click at [673, 160] on div "[DATE] at 12:55 PM" at bounding box center [900, 159] width 735 height 28
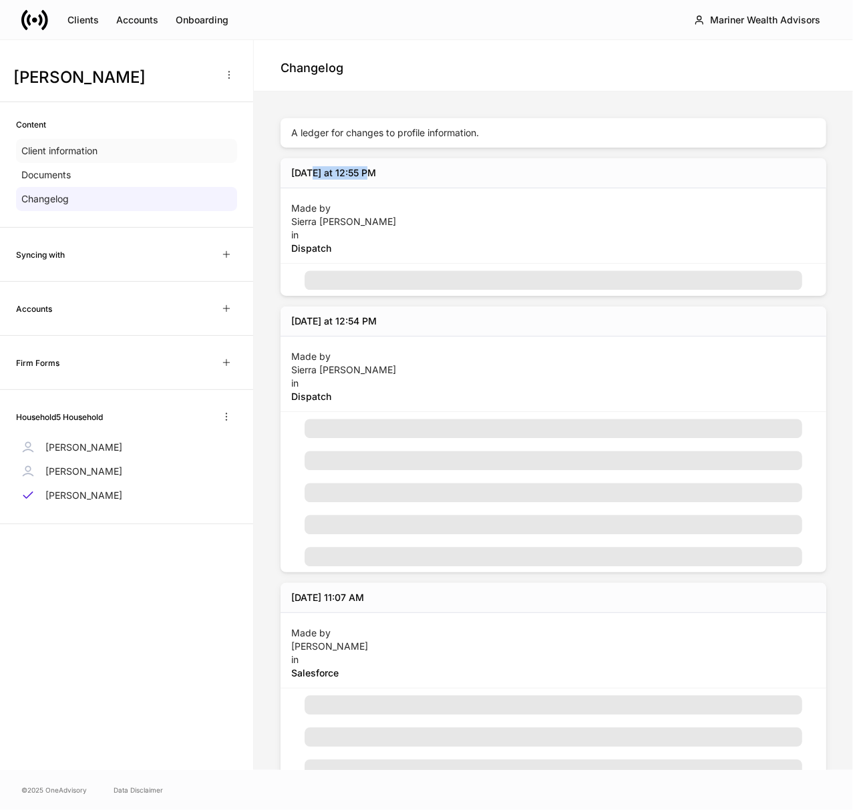
click at [43, 150] on p "Client information" at bounding box center [59, 150] width 76 height 13
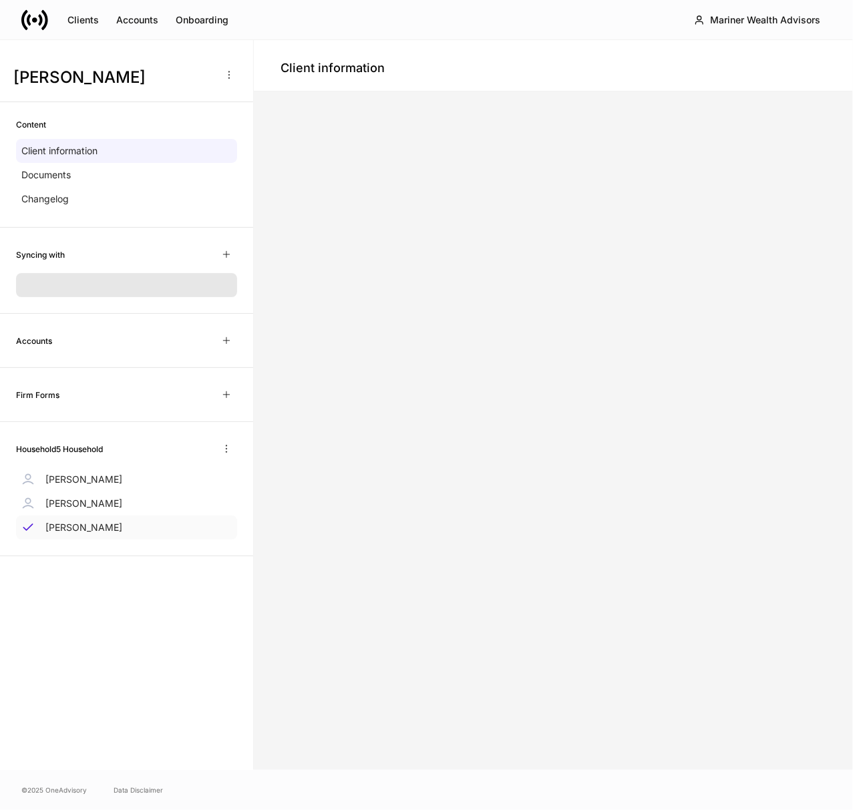
click at [106, 528] on p "[PERSON_NAME]" at bounding box center [83, 527] width 77 height 13
click at [91, 151] on p "Client information" at bounding box center [59, 150] width 76 height 13
click at [94, 526] on p "[PERSON_NAME]" at bounding box center [83, 527] width 77 height 13
click at [94, 525] on p "[PERSON_NAME]" at bounding box center [83, 527] width 77 height 13
click at [81, 9] on button "Clients" at bounding box center [83, 19] width 49 height 21
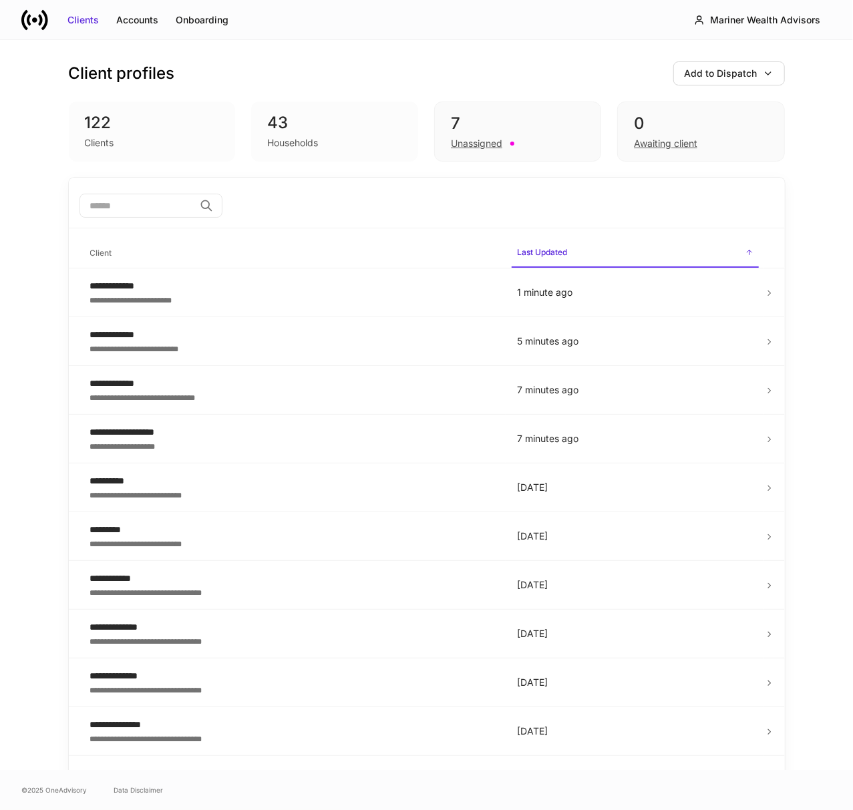
click at [121, 209] on input "search" at bounding box center [136, 206] width 115 height 24
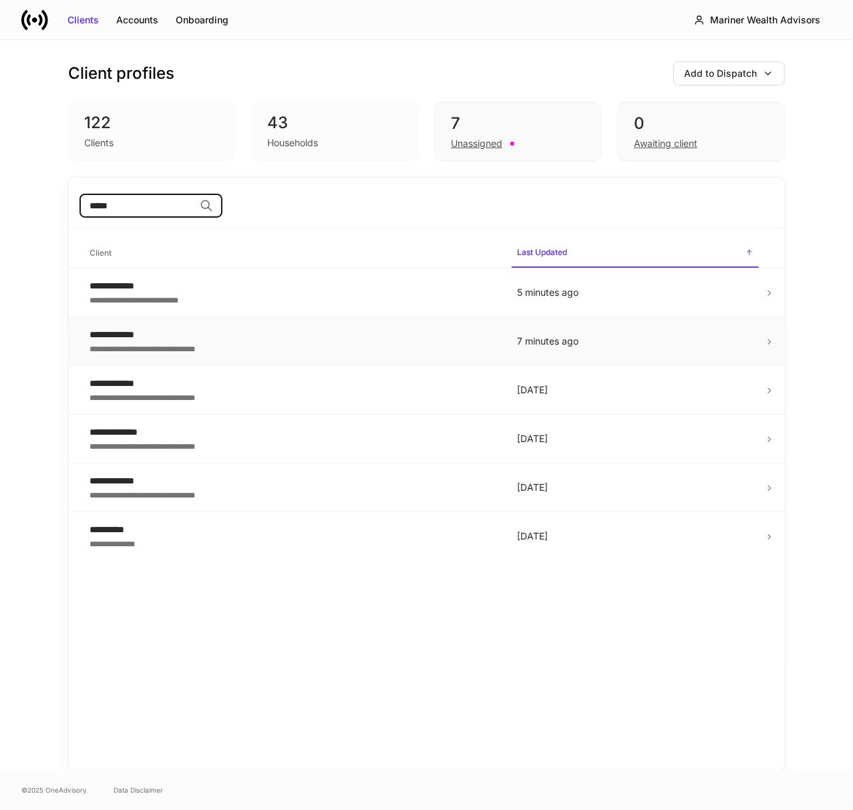
type input "*****"
click at [127, 335] on div "**********" at bounding box center [292, 334] width 405 height 13
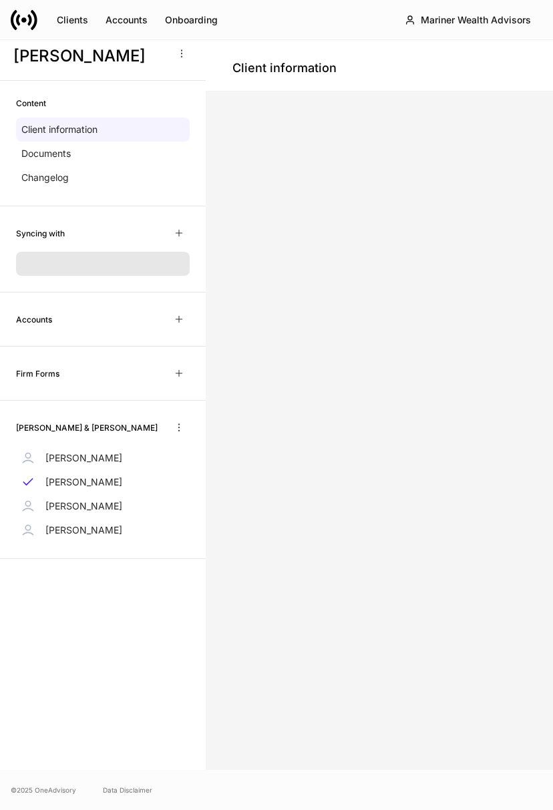
click at [227, 302] on div at bounding box center [379, 431] width 304 height 636
click at [227, 294] on div at bounding box center [379, 431] width 304 height 636
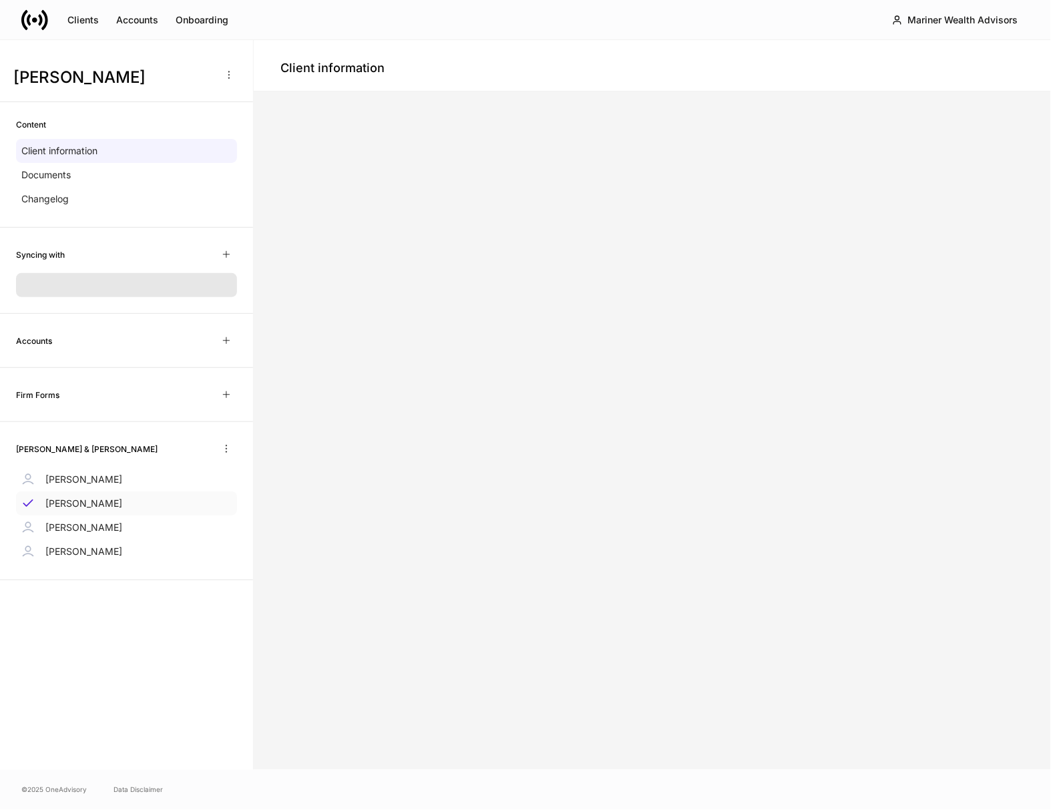
click at [91, 506] on p "[PERSON_NAME]" at bounding box center [83, 503] width 77 height 13
click at [43, 196] on p "Changelog" at bounding box center [44, 198] width 47 height 13
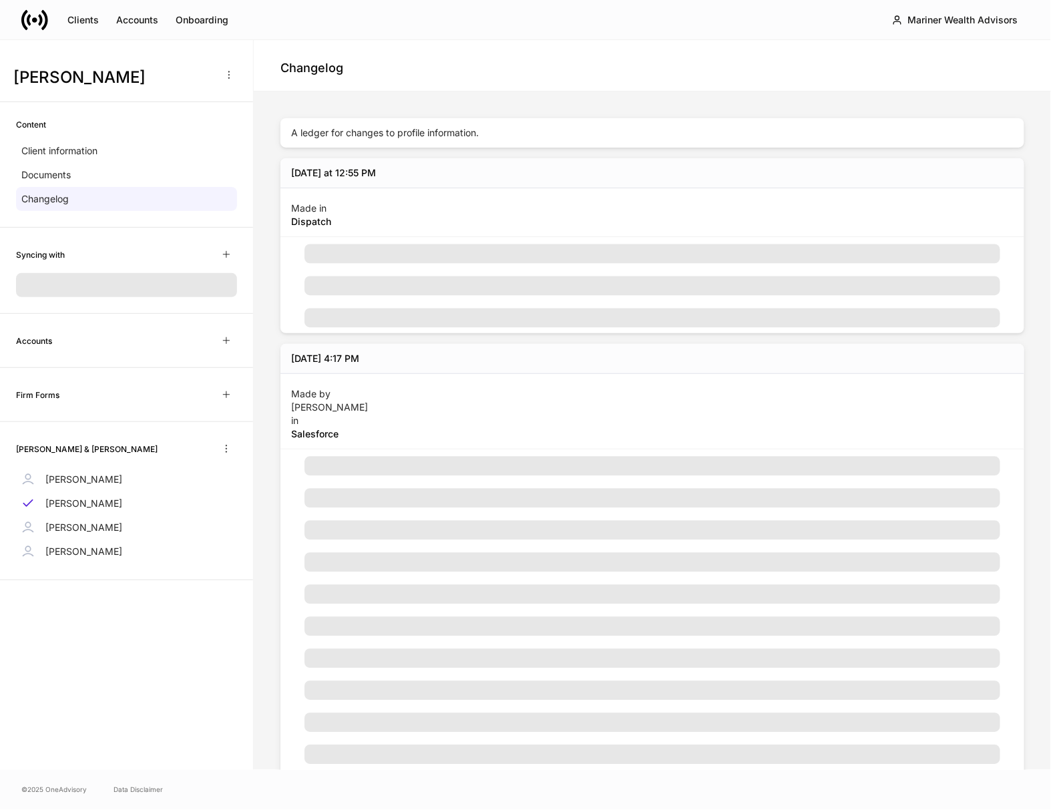
click at [441, 148] on div "A ledger for changes to profile information. Today at 12:55 PM Made in Dispatch…" at bounding box center [652, 524] width 744 height 812
click at [399, 206] on div "Made in Dispatch" at bounding box center [652, 212] width 744 height 49
click at [381, 232] on div "Made in Dispatch" at bounding box center [652, 212] width 744 height 49
click at [56, 195] on p "Changelog" at bounding box center [44, 198] width 47 height 13
